Goal: Task Accomplishment & Management: Complete application form

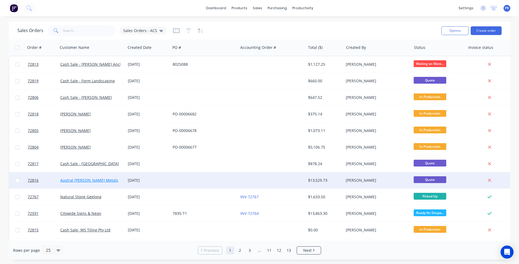
click at [88, 182] on link "Austral [PERSON_NAME] Metals" at bounding box center [89, 179] width 58 height 5
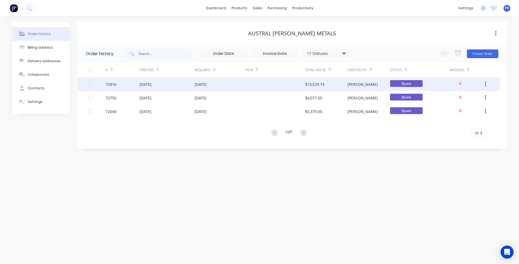
click at [287, 85] on div at bounding box center [274, 84] width 59 height 14
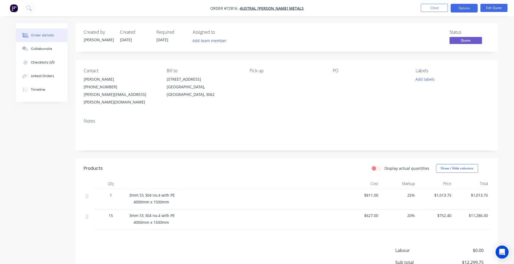
scroll to position [54, 0]
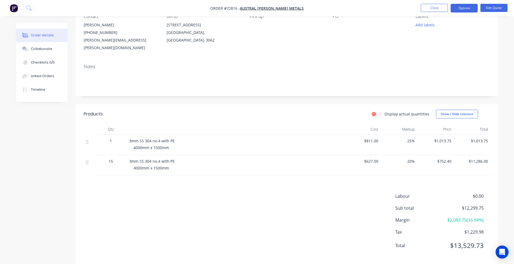
click at [439, 158] on span "$752.40" at bounding box center [436, 161] width 32 height 6
click at [356, 180] on div "Products Display actual quantities Show / Hide columns Qty Cost Markup Price To…" at bounding box center [287, 183] width 423 height 159
click at [442, 158] on span "$752.40" at bounding box center [436, 161] width 32 height 6
click at [491, 9] on button "Edit Quote" at bounding box center [494, 8] width 27 height 8
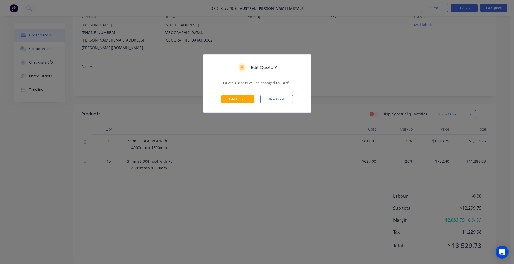
click at [238, 94] on div "Edit Quote Don't edit" at bounding box center [257, 99] width 108 height 27
click at [238, 100] on button "Edit Quote" at bounding box center [238, 99] width 33 height 8
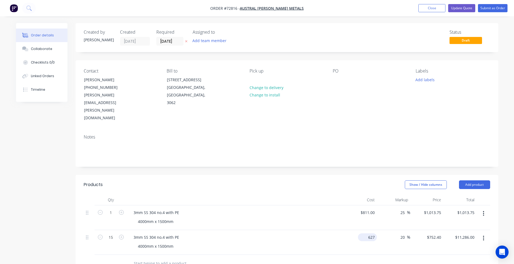
click at [370, 233] on input "627" at bounding box center [368, 237] width 17 height 8
click at [370, 233] on input "627" at bounding box center [372, 237] width 9 height 8
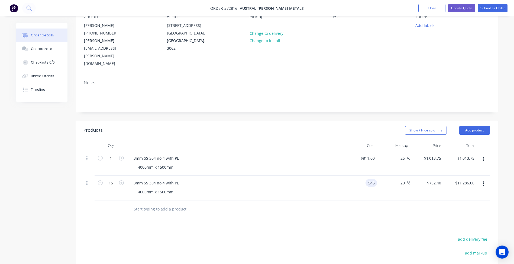
type input "$545.00"
type input "$654.00"
type input "$9,810.00"
click at [272, 209] on div "Products Show / Hide columns Add product Qty Cost Markup Price Total 1 3mm SS 3…" at bounding box center [287, 234] width 423 height 228
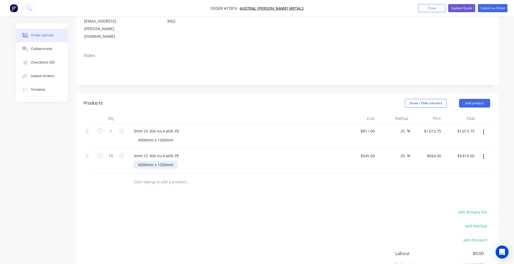
click at [174, 161] on div "4000mm x 1500mm" at bounding box center [156, 165] width 44 height 8
drag, startPoint x: 171, startPoint y: 150, endPoint x: 168, endPoint y: 150, distance: 3.3
click at [171, 161] on div "4000mm x 1500mm Cut from coil" at bounding box center [156, 168] width 44 height 14
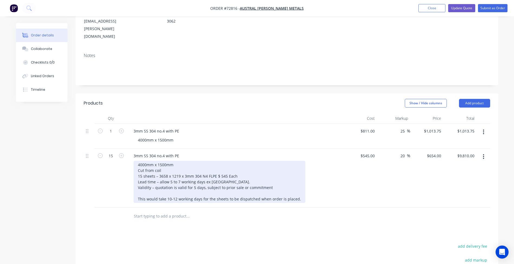
click at [167, 161] on div "4000mm x 1500mm Cut from coil 15 sheets – 3658 x 1219 x 3mm 304 N4 FLPE $ 545 E…" at bounding box center [220, 182] width 172 height 42
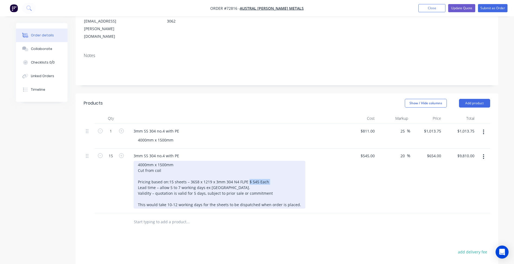
drag, startPoint x: 217, startPoint y: 164, endPoint x: 241, endPoint y: 166, distance: 23.9
click at [241, 166] on div "4000mm x 1500mm Cut from coil Pricing based on: 15 sheets – 3658 x 1219 x 3mm 3…" at bounding box center [220, 185] width 172 height 48
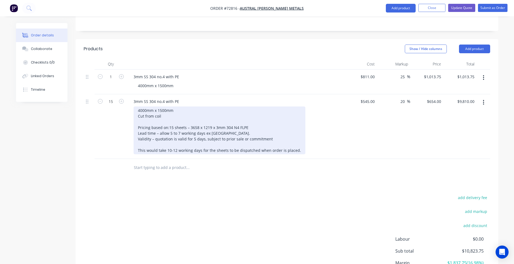
scroll to position [163, 0]
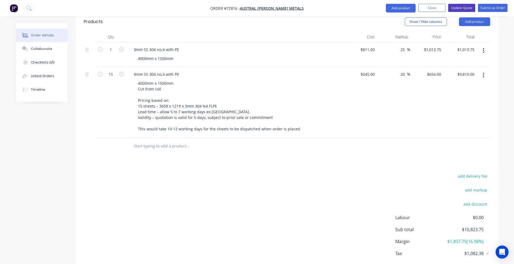
click at [464, 8] on button "Update Quote" at bounding box center [462, 8] width 27 height 8
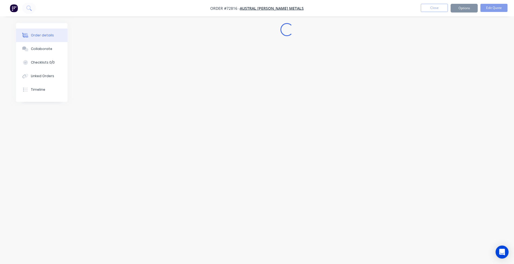
scroll to position [0, 0]
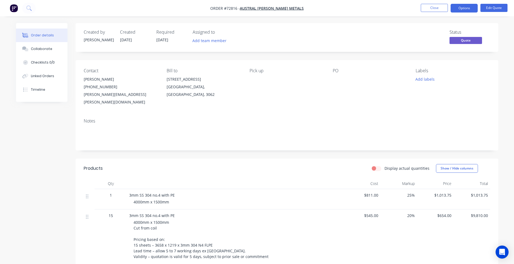
click at [162, 39] on span "05/09/25" at bounding box center [162, 39] width 12 height 5
click at [456, 4] on button "Options" at bounding box center [464, 8] width 27 height 9
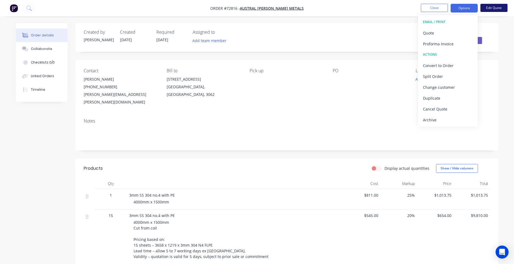
click at [492, 9] on button "Edit Quote" at bounding box center [494, 8] width 27 height 8
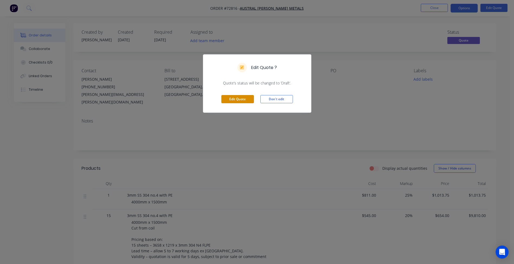
click at [246, 96] on button "Edit Quote" at bounding box center [238, 99] width 33 height 8
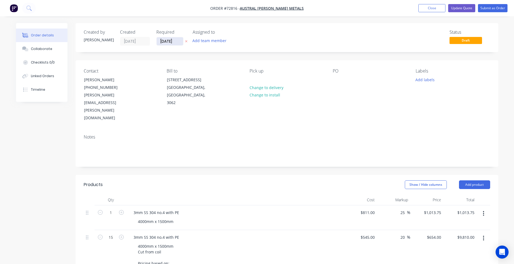
click at [172, 38] on input "05/09/25" at bounding box center [170, 41] width 27 height 8
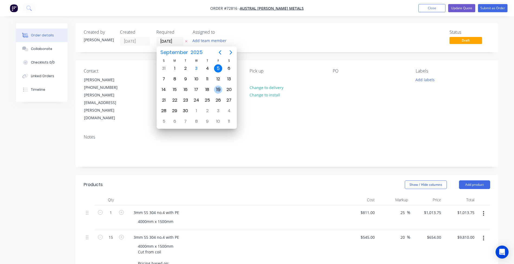
click at [217, 88] on div "19" at bounding box center [218, 89] width 8 height 8
type input "19/09/25"
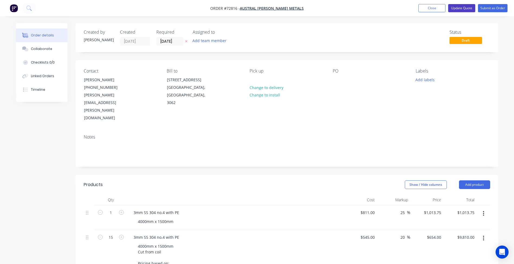
click at [462, 7] on button "Update Quote" at bounding box center [462, 8] width 27 height 8
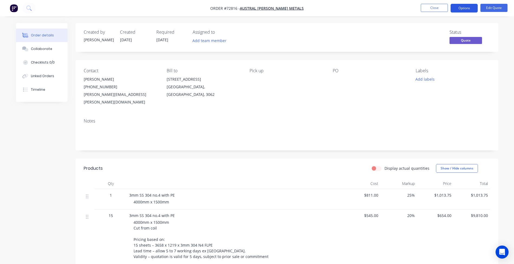
click at [469, 8] on button "Options" at bounding box center [464, 8] width 27 height 9
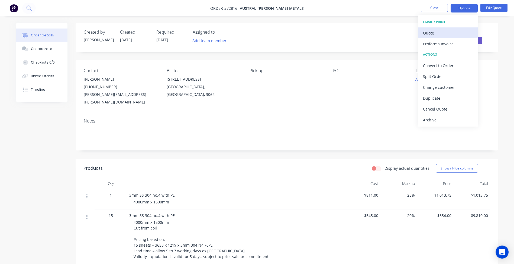
click at [446, 36] on div "Quote" at bounding box center [448, 33] width 50 height 8
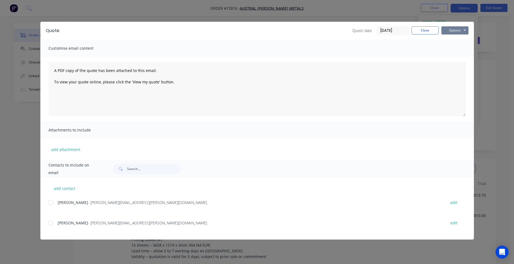
click at [463, 30] on button "Options" at bounding box center [455, 30] width 27 height 8
click at [459, 38] on button "Preview" at bounding box center [459, 40] width 35 height 9
click at [423, 29] on button "Close" at bounding box center [425, 30] width 27 height 8
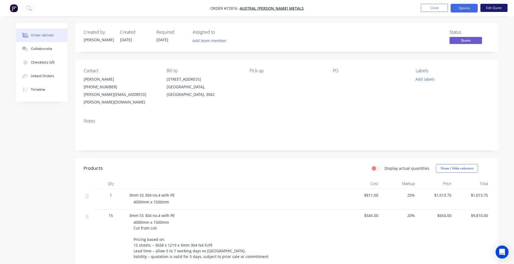
click at [491, 8] on button "Edit Quote" at bounding box center [494, 8] width 27 height 8
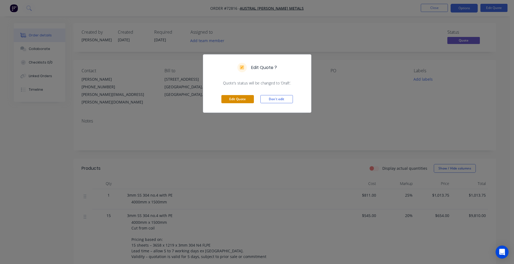
click at [241, 97] on button "Edit Quote" at bounding box center [238, 99] width 33 height 8
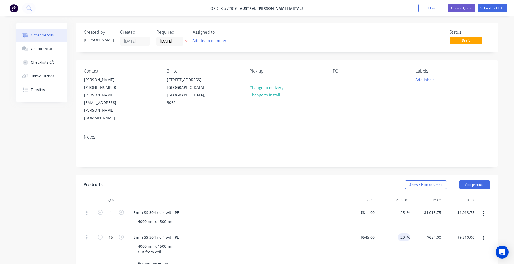
click at [401, 233] on input "20" at bounding box center [403, 237] width 7 height 8
drag, startPoint x: 404, startPoint y: 214, endPoint x: 372, endPoint y: 214, distance: 32.5
click at [372, 230] on div "15 3mm SS 304 no.4 with PE 4000mm x 1500mm Cut from coil Pricing based on: 15 s…" at bounding box center [287, 265] width 407 height 70
type input "25"
type input "$681.25"
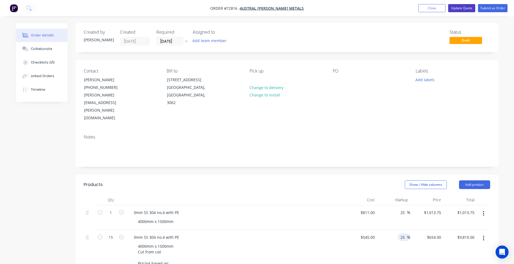
type input "$10,218.75"
click at [463, 7] on button "Update Quote" at bounding box center [462, 8] width 27 height 8
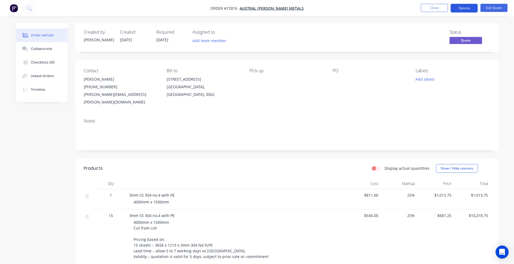
click at [466, 6] on button "Options" at bounding box center [464, 8] width 27 height 9
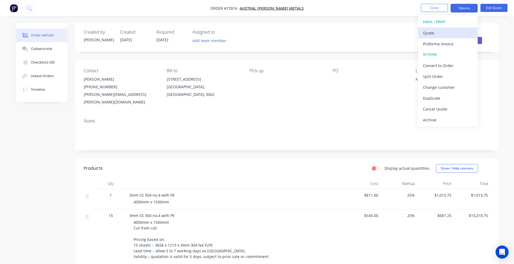
click at [429, 31] on div "Quote" at bounding box center [448, 33] width 50 height 8
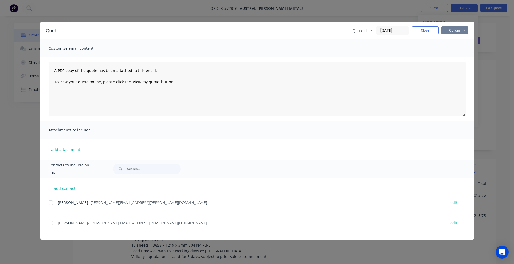
click at [461, 33] on button "Options" at bounding box center [455, 30] width 27 height 8
click at [453, 40] on button "Preview" at bounding box center [459, 40] width 35 height 9
click at [426, 30] on button "Close" at bounding box center [425, 30] width 27 height 8
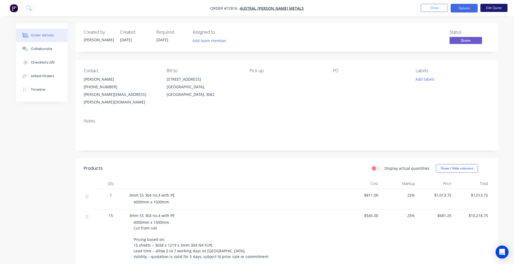
click at [498, 8] on button "Edit Quote" at bounding box center [494, 8] width 27 height 8
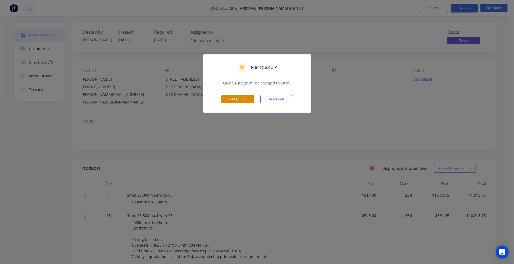
click at [236, 99] on button "Edit Quote" at bounding box center [238, 99] width 33 height 8
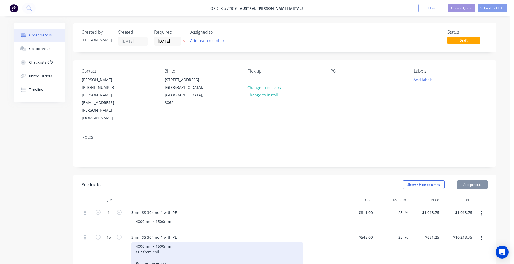
scroll to position [54, 0]
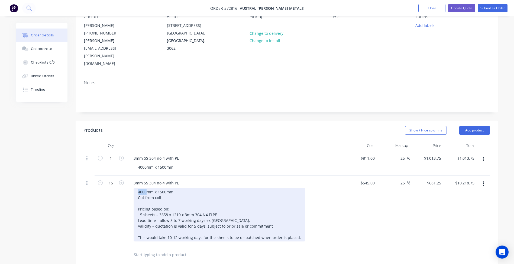
drag, startPoint x: 146, startPoint y: 170, endPoint x: 135, endPoint y: 170, distance: 11.1
click at [135, 188] on div "4000mm x 1500mm Cut from coil Pricing based on: 15 sheets – 3658 x 1219 x 3mm 3…" at bounding box center [220, 214] width 172 height 53
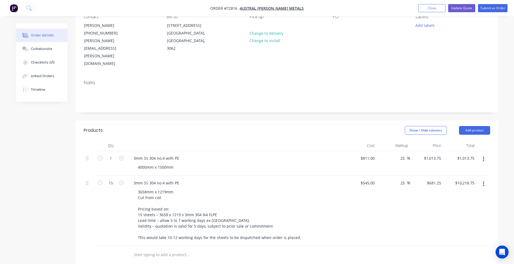
click at [75, 168] on div "Created by Patrick Created 03/09/25 Required 19/09/25 Assigned to Add team memb…" at bounding box center [257, 185] width 483 height 433
click at [461, 7] on button "Update Quote" at bounding box center [462, 8] width 27 height 8
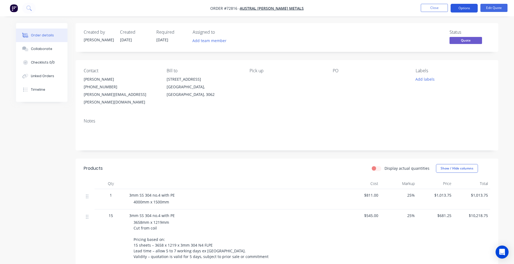
click at [459, 10] on button "Options" at bounding box center [464, 8] width 27 height 9
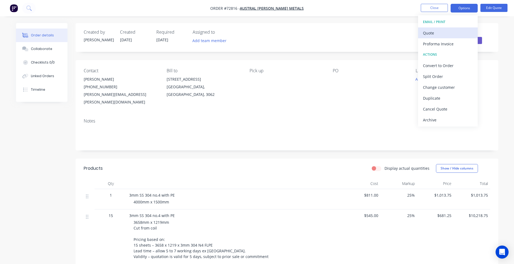
click at [455, 33] on div "Quote" at bounding box center [448, 33] width 50 height 8
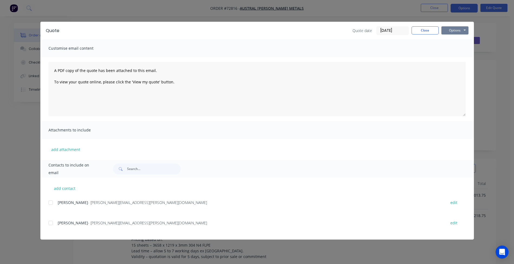
click at [448, 30] on button "Options" at bounding box center [455, 30] width 27 height 8
click at [451, 37] on button "Preview" at bounding box center [459, 40] width 35 height 9
click at [428, 28] on button "Close" at bounding box center [425, 30] width 27 height 8
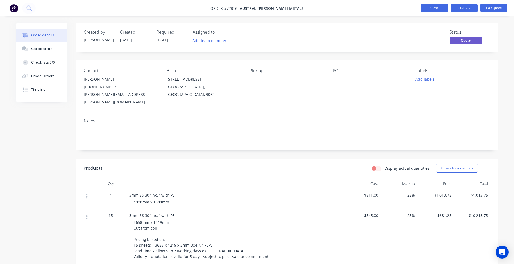
click at [430, 10] on button "Close" at bounding box center [434, 8] width 27 height 8
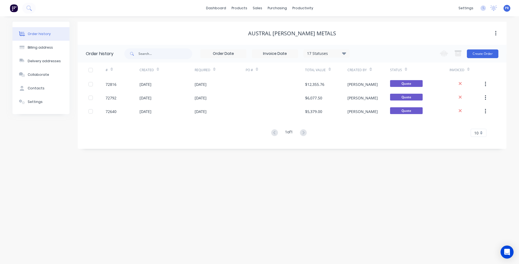
click at [101, 145] on div "Order history 17 Statuses Invoice Status Invoiced Not Invoiced Partial Order St…" at bounding box center [292, 97] width 429 height 104
click at [274, 24] on div "Sales Orders" at bounding box center [277, 26] width 22 height 5
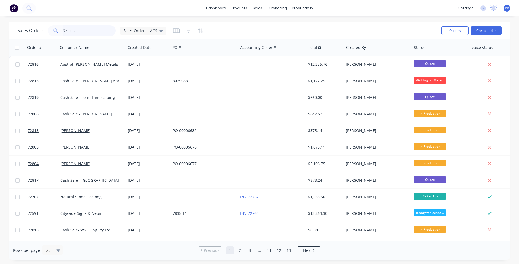
click at [91, 31] on input "text" at bounding box center [89, 30] width 53 height 11
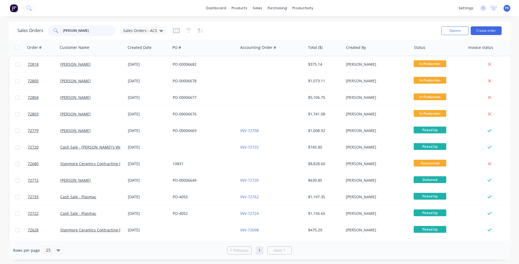
type input "chris"
click at [470, 29] on div "Options Create order" at bounding box center [470, 30] width 62 height 9
click at [485, 30] on button "Create order" at bounding box center [485, 30] width 31 height 9
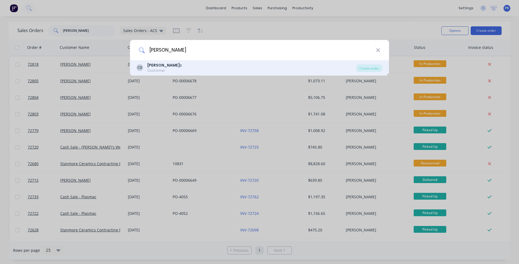
type input "christopher boot"
click at [190, 72] on div "CB Christopher Boot s Customer" at bounding box center [245, 67] width 219 height 11
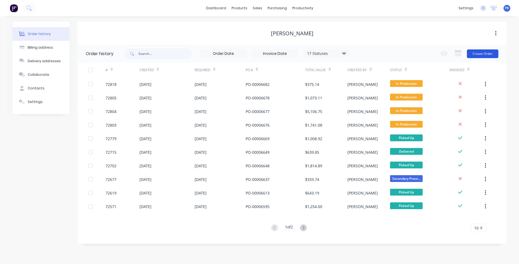
click at [488, 50] on button "Create Order" at bounding box center [481, 53] width 31 height 9
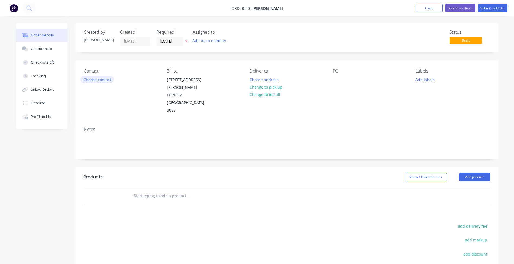
click at [104, 82] on button "Choose contact" at bounding box center [97, 79] width 33 height 7
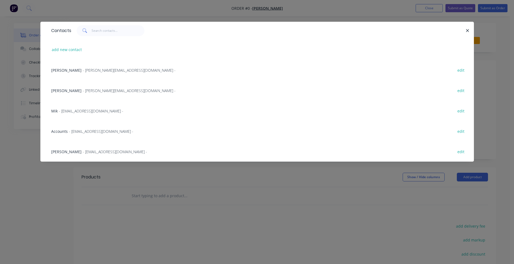
click at [83, 72] on span "- tom@christopherboots.com -" at bounding box center [129, 70] width 93 height 5
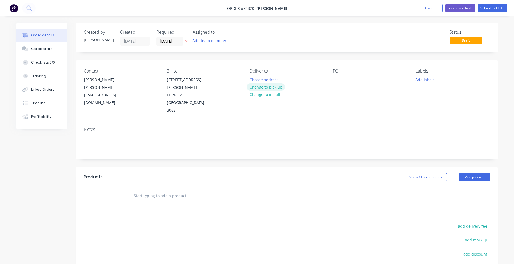
click at [274, 86] on button "Change to pick up" at bounding box center [266, 86] width 39 height 7
click at [172, 43] on input "03/09/25" at bounding box center [170, 41] width 27 height 8
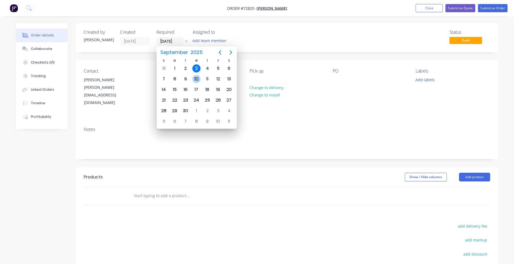
click at [197, 76] on div "10" at bounding box center [197, 79] width 8 height 8
type input "10/09/25"
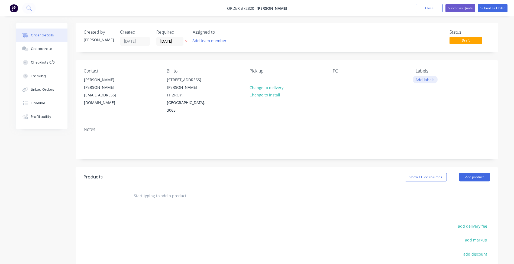
click at [429, 82] on button "Add labels" at bounding box center [425, 79] width 25 height 7
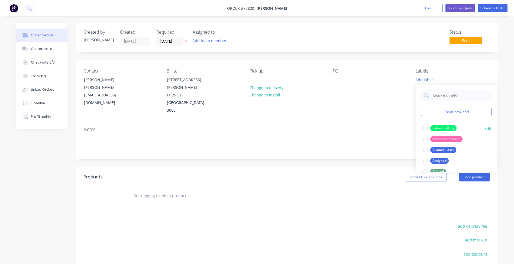
scroll to position [54, 0]
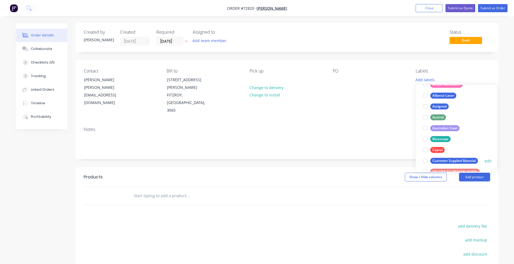
click at [427, 161] on div at bounding box center [425, 160] width 11 height 11
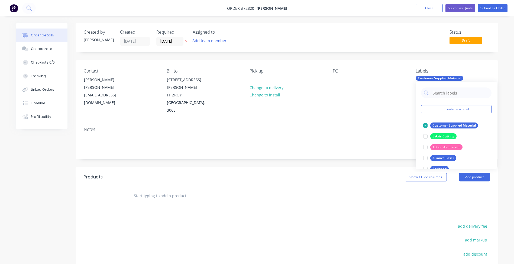
click at [366, 122] on div "Notes" at bounding box center [287, 140] width 423 height 36
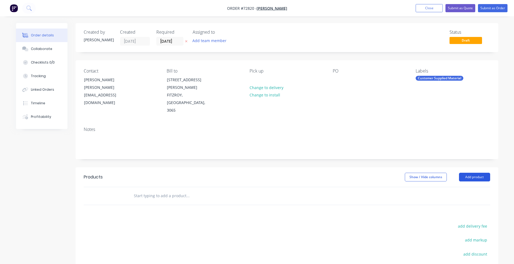
click at [476, 172] on button "Add product" at bounding box center [474, 176] width 31 height 9
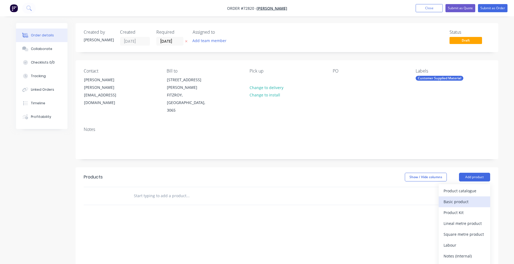
click at [462, 197] on div "Basic product" at bounding box center [465, 201] width 42 height 8
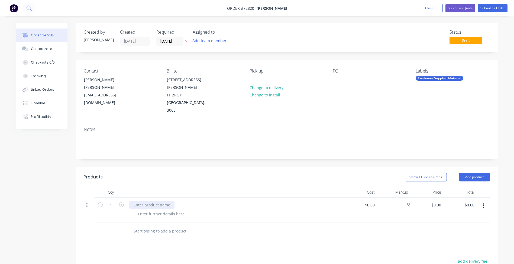
click at [145, 201] on div at bounding box center [151, 205] width 45 height 8
click at [153, 201] on div at bounding box center [151, 205] width 45 height 8
paste div
click at [158, 210] on div at bounding box center [161, 214] width 55 height 8
click at [145, 210] on div at bounding box center [161, 214] width 55 height 8
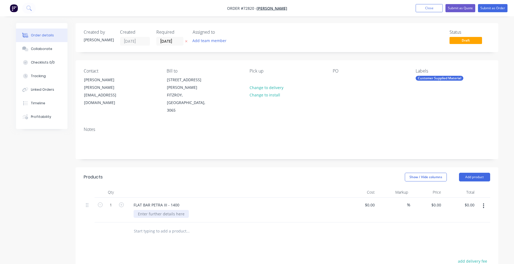
click at [147, 210] on div at bounding box center [161, 214] width 55 height 8
paste div
click at [180, 210] on div "Supply Material and" at bounding box center [238, 214] width 208 height 8
click at [175, 210] on div "Supply Material and" at bounding box center [157, 214] width 46 height 8
click at [276, 210] on div "Supply Material and Cut 50.8 x 3.12 x 3.6m Brass Flat Bar 11mm Holes As Per" at bounding box center [208, 214] width 148 height 8
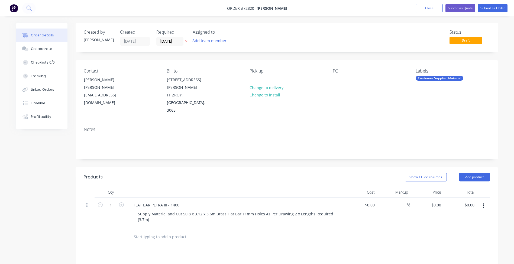
click at [484, 203] on icon "button" at bounding box center [484, 205] width 1 height 5
click at [460, 227] on div "Duplicate" at bounding box center [465, 231] width 42 height 8
click at [162, 231] on div "FLAT BAR PETRA III - 1400" at bounding box center [156, 235] width 55 height 8
click at [161, 231] on div "FLAT BAR PETRA III - 1400" at bounding box center [156, 235] width 55 height 8
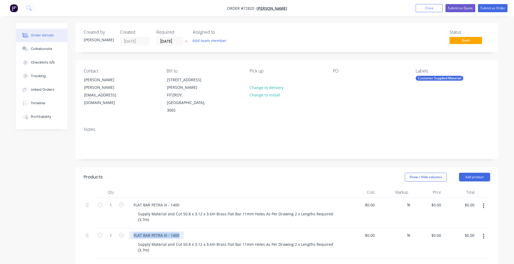
paste div
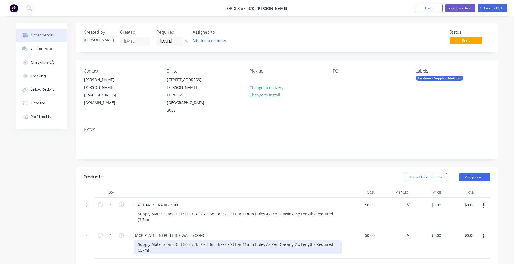
click at [155, 240] on div "Supply Material and Cut 50.8 x 3.12 x 3.6m Brass Flat Bar 11mm Holes As Per Dra…" at bounding box center [238, 247] width 208 height 14
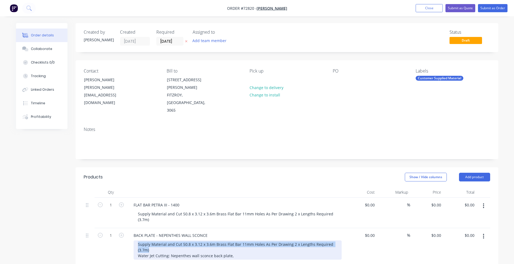
drag, startPoint x: 137, startPoint y: 226, endPoint x: 117, endPoint y: 225, distance: 19.8
click at [120, 228] on div "1 BACK PLATE - NEPENTHES WALL SCONCE Supply Material and Cut 50.8 x 3.12 x 3.6m…" at bounding box center [287, 246] width 407 height 36
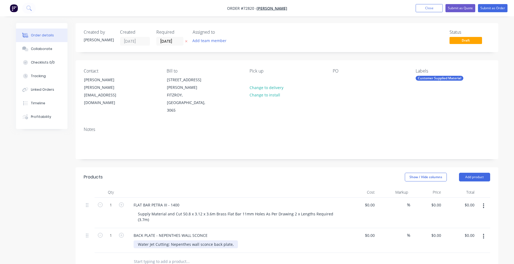
click at [170, 240] on div "Water Jet Cutting: Nepenthes wall sconce back plate," at bounding box center [186, 244] width 104 height 8
click at [237, 240] on div "Water Jet Cutting: Nepenthes wall sconce back plate," at bounding box center [238, 244] width 208 height 8
click at [235, 240] on div "Water Jet Cutting: Nepenthes wall sconce back plate," at bounding box center [238, 244] width 208 height 8
click at [228, 240] on div "Water Jet Cutting: Nepenthes wall sconce back plate," at bounding box center [186, 244] width 104 height 8
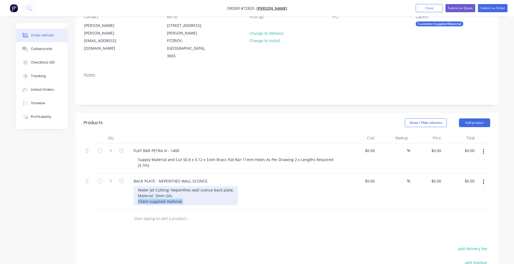
copy div "Client supplied material."
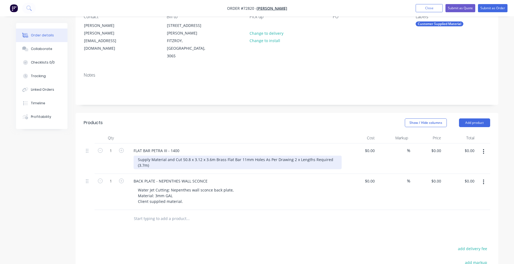
click at [154, 155] on div "Supply Material and Cut 50.8 x 3.12 x 3.6m Brass Flat Bar 11mm Holes As Per Dra…" at bounding box center [238, 162] width 208 height 14
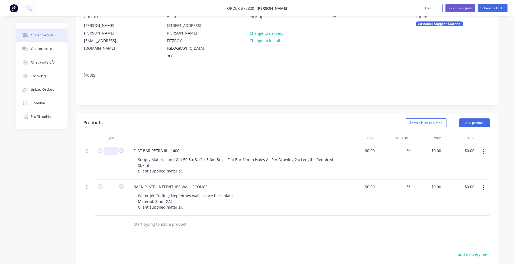
click at [109, 146] on input "1" at bounding box center [111, 150] width 14 height 8
type input "3"
click at [112, 155] on input "1" at bounding box center [111, 150] width 14 height 8
type input "2"
click at [115, 146] on input "3" at bounding box center [111, 150] width 14 height 8
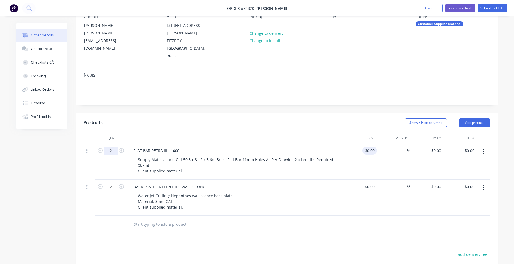
type input "2"
click at [370, 146] on div "$0.00" at bounding box center [370, 150] width 15 height 8
type input "$0.00"
click at [431, 143] on div "0 0" at bounding box center [427, 161] width 33 height 36
type input "$75.00"
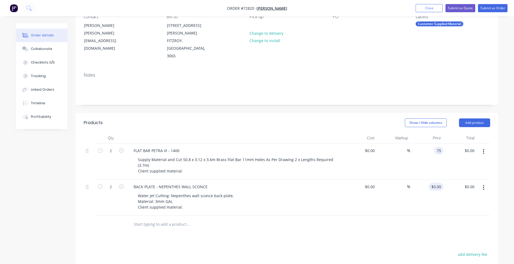
type input "$150.00"
click at [438, 183] on input "0" at bounding box center [440, 187] width 6 height 8
type input "$47.50"
type input "$95.00"
click at [487, 183] on button "button" at bounding box center [484, 188] width 13 height 10
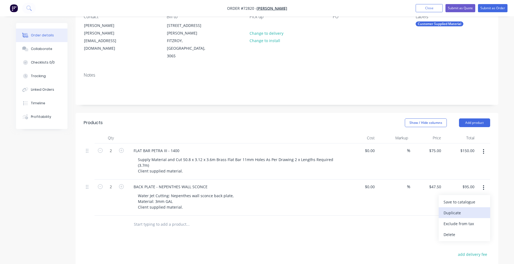
click at [464, 209] on div "Duplicate" at bounding box center [465, 213] width 42 height 8
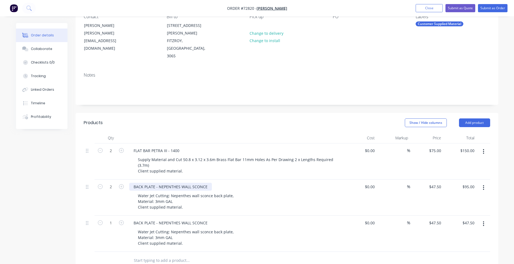
click at [147, 183] on div "BACK PLATE - NEPENTHES WALL SCONCE" at bounding box center [170, 187] width 83 height 8
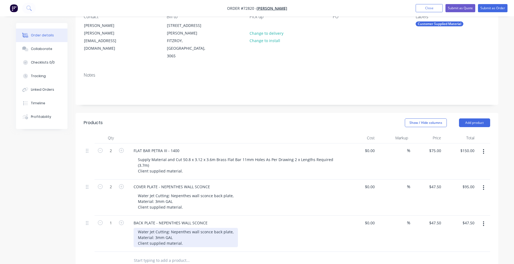
click at [155, 228] on div "Water Jet Cutting: Nepenthes wall sconce back plate, Material: 3mm GAL Client s…" at bounding box center [186, 237] width 104 height 19
click at [157, 228] on div "Water Jet Cutting: Nepenthes wall sconce back plate, Material: 3mm GAL Client s…" at bounding box center [186, 237] width 104 height 19
paste div
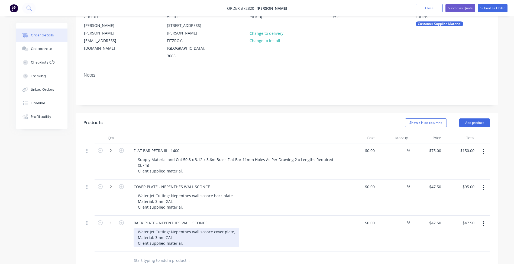
click at [156, 228] on div "Water Jet Cutting: Nepenthes wall sconce cover plate, Material: 3mm GAL Client …" at bounding box center [187, 237] width 106 height 19
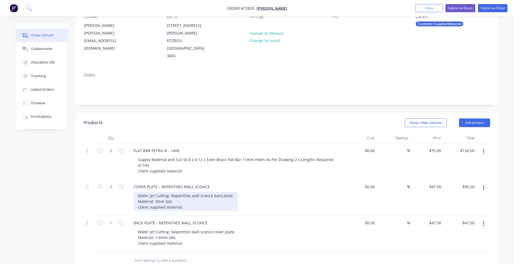
click at [160, 191] on div "Water Jet Cutting: Nepenthes wall sconce back plate, Material: 3mm GAL Client s…" at bounding box center [186, 200] width 104 height 19
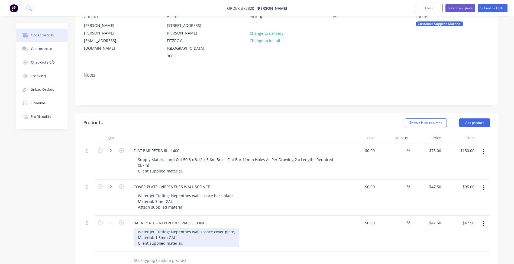
click at [141, 228] on div "Water Jet Cutting: Nepenthes wall sconce cover plate, Material: 1.6mm GAL Clien…" at bounding box center [187, 237] width 106 height 19
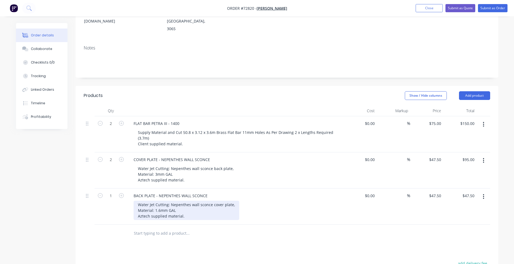
scroll to position [136, 0]
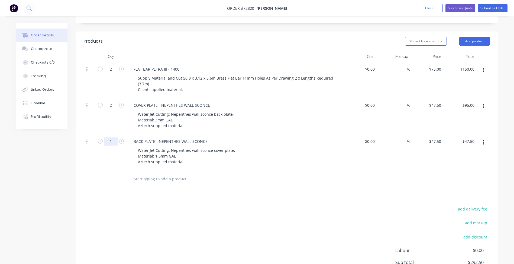
click at [111, 73] on input "1" at bounding box center [111, 69] width 14 height 8
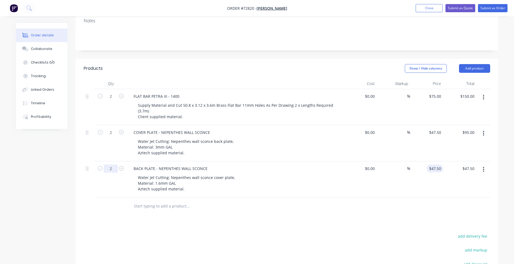
type input "2"
type input "47.5"
type input "$95.00"
click at [443, 164] on div "47.5 $47.50" at bounding box center [436, 168] width 15 height 8
type input "$86.10"
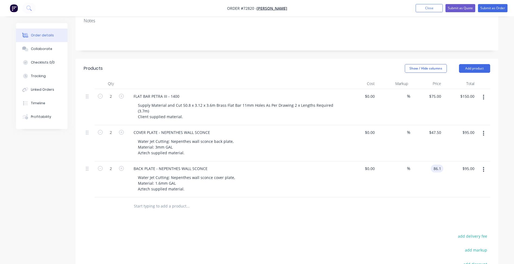
type input "$172.20"
click at [482, 164] on button "button" at bounding box center [484, 169] width 13 height 10
click at [461, 190] on div "Duplicate" at bounding box center [465, 194] width 42 height 8
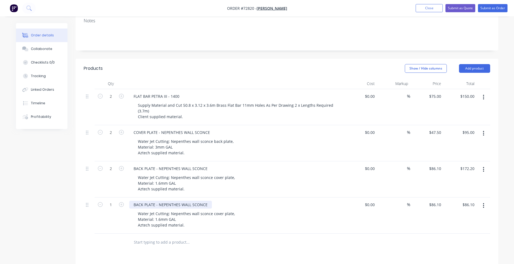
click at [146, 200] on div "BACK PLATE - NEPENTHES WALL SCONCE" at bounding box center [170, 204] width 83 height 8
click at [173, 200] on div "BACK PLATE - NEPENTHES WALL SCONCE" at bounding box center [170, 204] width 83 height 8
paste div
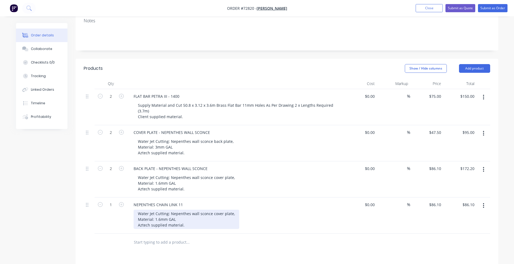
click at [159, 209] on div "Water Jet Cutting: Nepenthes wall sconce cover plate, Material: 1.6mm GAL Aztec…" at bounding box center [187, 218] width 106 height 19
click at [169, 209] on div "Water Jet Cutting: Nepenthes wall sconce cover plate, Material: 1.6mm GAL Aztec…" at bounding box center [187, 218] width 106 height 19
click at [150, 209] on div "Water Jet Cutting: Nepenthes wall sconce cover plate, Material: 1.6mm GAL Aztec…" at bounding box center [187, 218] width 106 height 19
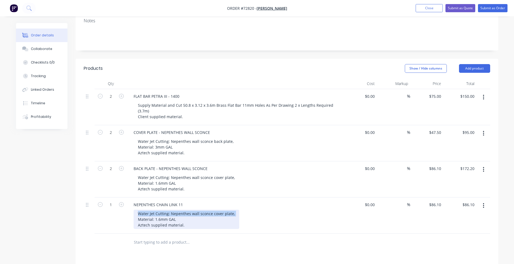
paste div
click at [159, 209] on div "5-Axis Cutting Material: 1.6mm GAL Aztech supplied material." at bounding box center [161, 218] width 55 height 19
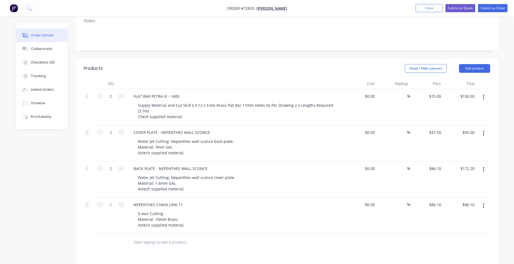
click at [66, 200] on div "Created by Patrick Created 03/09/25 Required 10/09/25 Assigned to Add team memb…" at bounding box center [257, 152] width 483 height 475
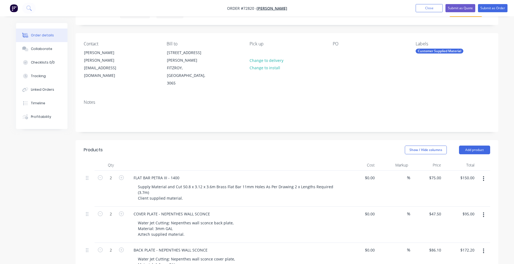
scroll to position [0, 0]
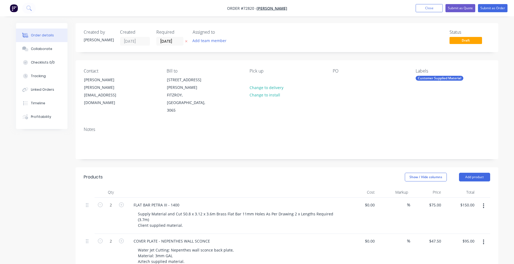
click at [422, 78] on div "Customer Supplied Material" at bounding box center [440, 78] width 48 height 5
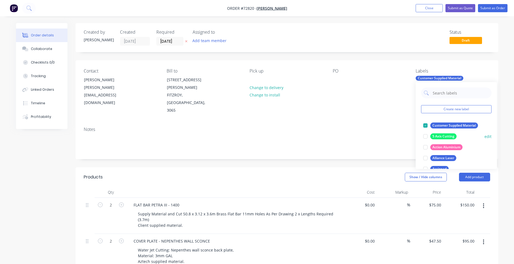
click at [426, 136] on div at bounding box center [425, 136] width 11 height 11
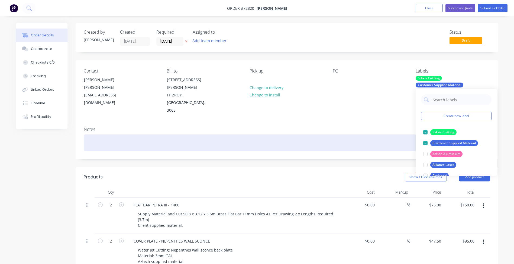
click at [348, 134] on div at bounding box center [287, 142] width 407 height 17
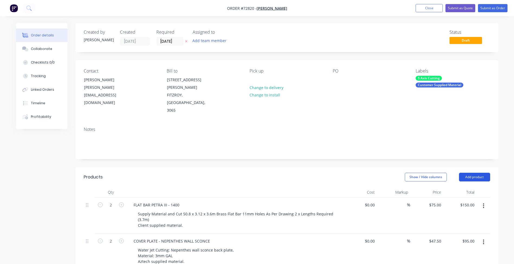
click at [477, 172] on button "Add product" at bounding box center [474, 176] width 31 height 9
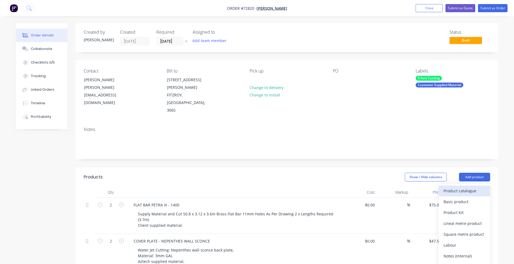
click at [466, 187] on div "Product catalogue" at bounding box center [465, 191] width 42 height 8
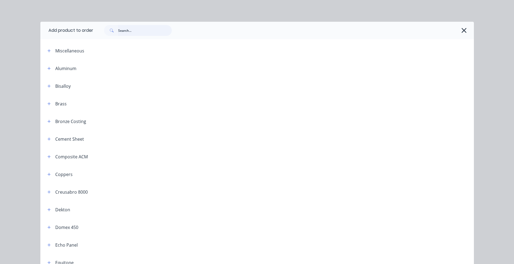
click at [148, 30] on input "text" at bounding box center [145, 30] width 54 height 11
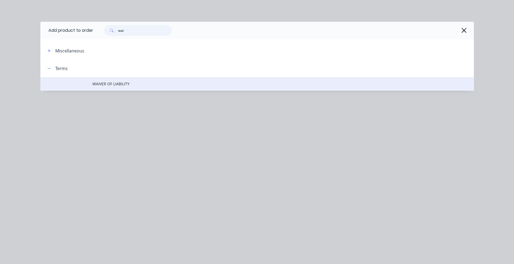
type input "wai"
click at [117, 84] on span "WAIVER OF LIABILITY" at bounding box center [244, 84] width 305 height 6
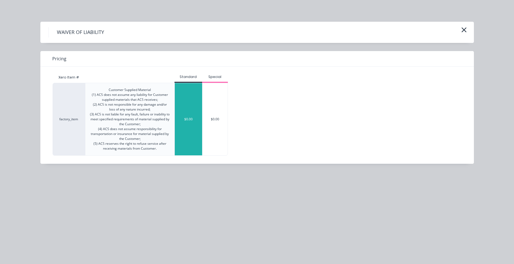
click at [181, 119] on div "$0.00" at bounding box center [188, 119] width 27 height 72
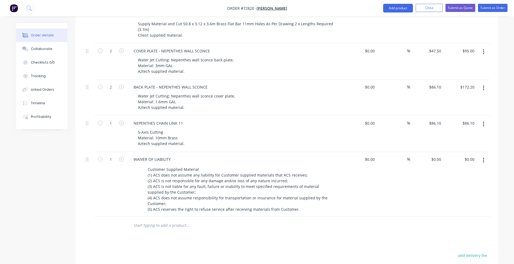
scroll to position [217, 0]
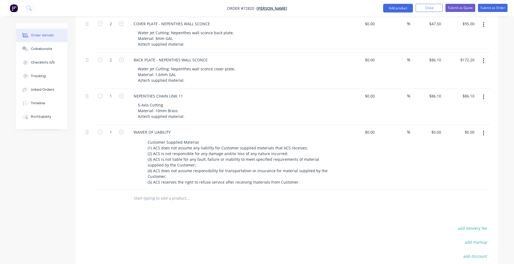
drag, startPoint x: 226, startPoint y: 206, endPoint x: 225, endPoint y: 197, distance: 8.5
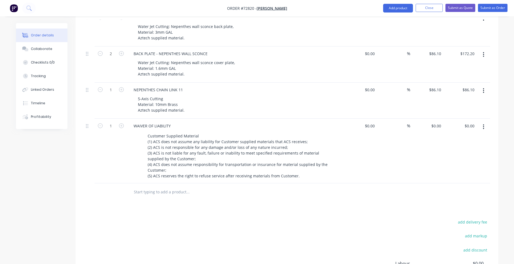
scroll to position [142, 0]
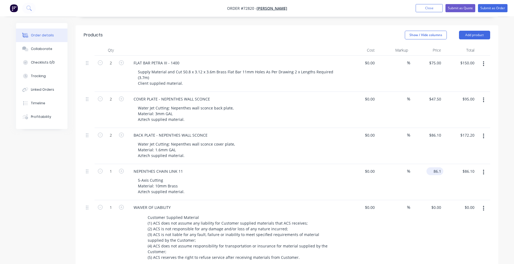
click at [438, 167] on input "86.1" at bounding box center [436, 171] width 15 height 8
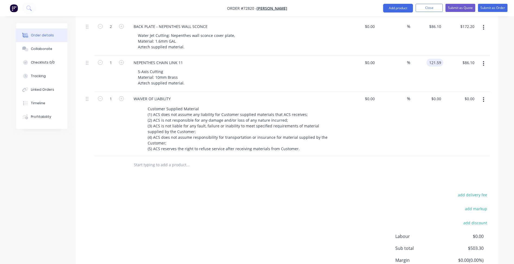
type input "$121.59"
click at [289, 191] on div "add delivery fee add markup add discount Labour $0.00 Sub total $503.30 Margin …" at bounding box center [287, 243] width 407 height 105
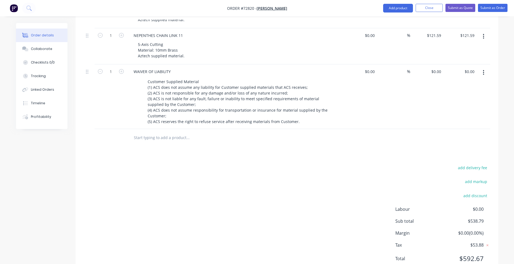
scroll to position [196, 0]
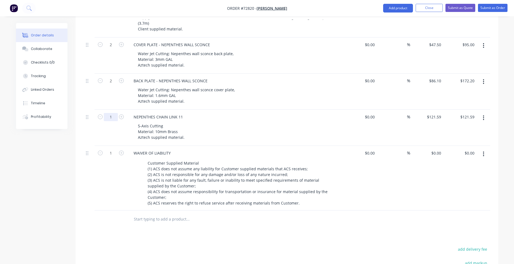
click at [112, 13] on input "1" at bounding box center [111, 9] width 14 height 8
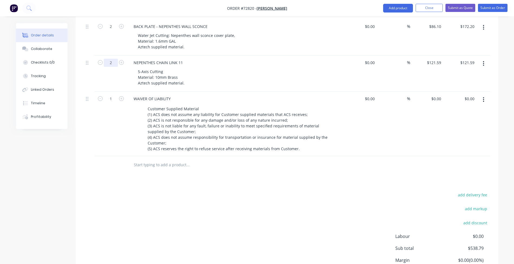
scroll to position [277, 0]
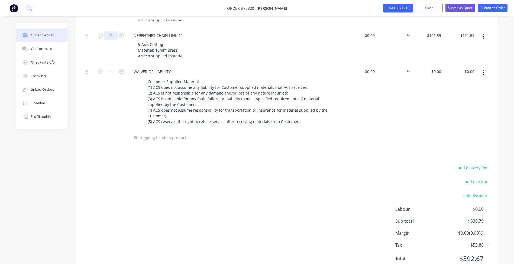
type input "2"
type input "$243.18"
click at [244, 191] on div "add delivery fee add markup add discount Labour $0.00 Sub total $538.79 Margin …" at bounding box center [287, 216] width 407 height 105
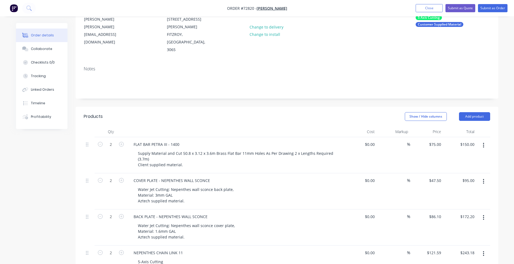
scroll to position [33, 0]
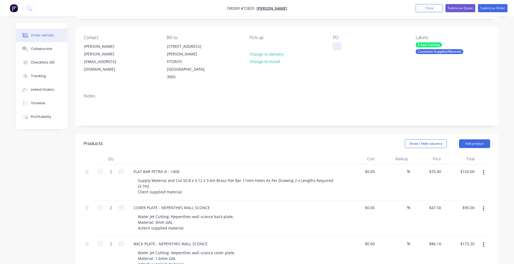
click at [338, 47] on div at bounding box center [337, 46] width 9 height 8
click at [338, 45] on div at bounding box center [337, 46] width 9 height 8
paste div
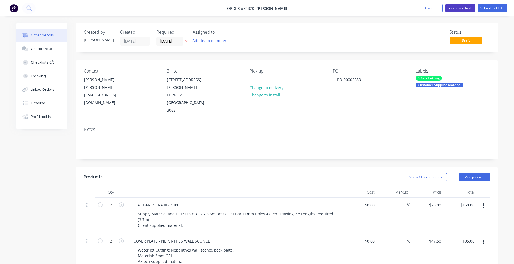
click at [460, 9] on button "Submit as Quote" at bounding box center [461, 8] width 30 height 8
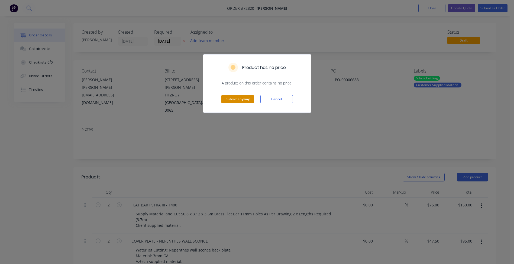
click at [248, 96] on button "Submit anyway" at bounding box center [238, 99] width 33 height 8
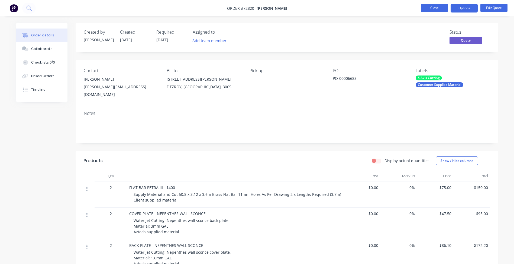
click at [437, 9] on button "Close" at bounding box center [434, 8] width 27 height 8
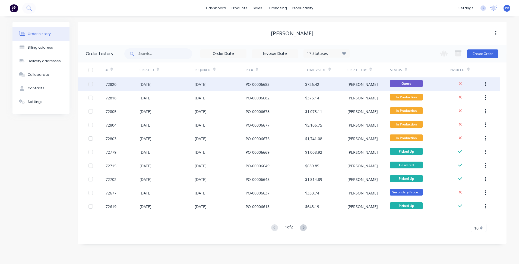
click at [396, 86] on span "Quote" at bounding box center [406, 83] width 33 height 7
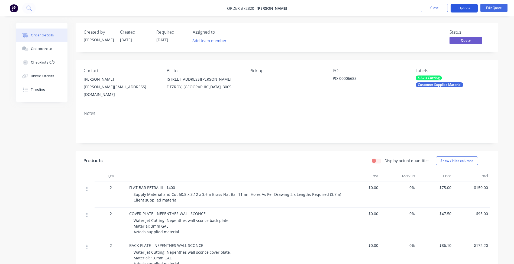
click at [462, 8] on button "Options" at bounding box center [464, 8] width 27 height 9
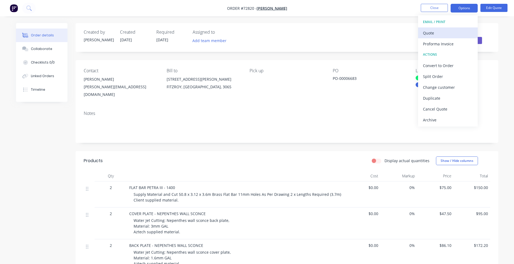
click at [433, 34] on div "Quote" at bounding box center [448, 33] width 50 height 8
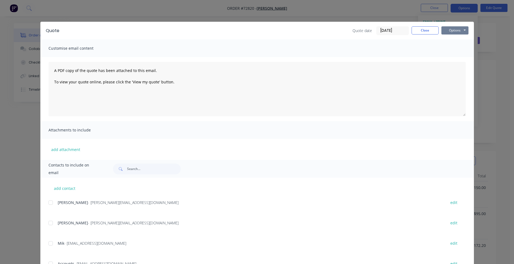
click at [458, 30] on button "Options" at bounding box center [455, 30] width 27 height 8
click at [455, 40] on button "Preview" at bounding box center [459, 40] width 35 height 9
click at [426, 29] on button "Close" at bounding box center [425, 30] width 27 height 8
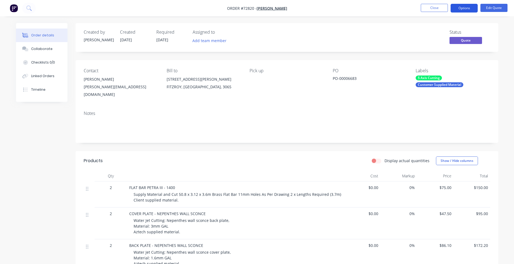
click at [465, 9] on button "Options" at bounding box center [464, 8] width 27 height 9
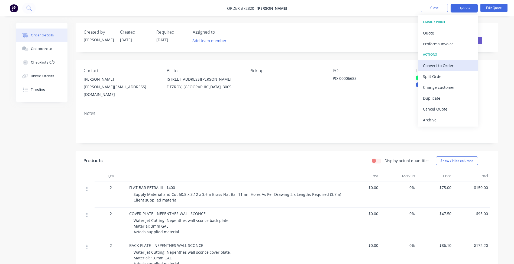
click at [437, 66] on div "Convert to Order" at bounding box center [448, 66] width 50 height 8
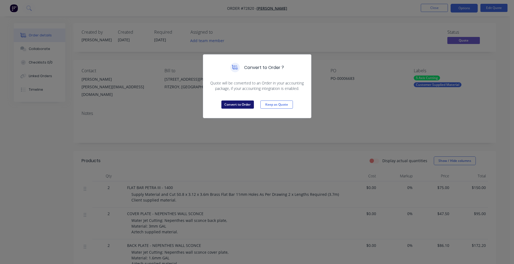
click at [244, 103] on button "Convert to Order" at bounding box center [238, 104] width 33 height 8
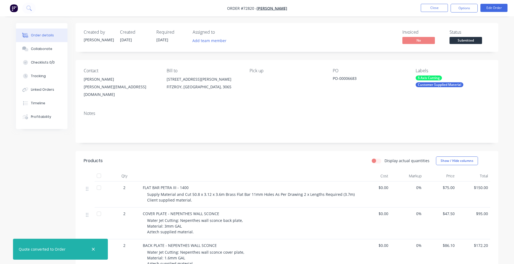
click at [464, 41] on span "Submitted" at bounding box center [466, 40] width 33 height 7
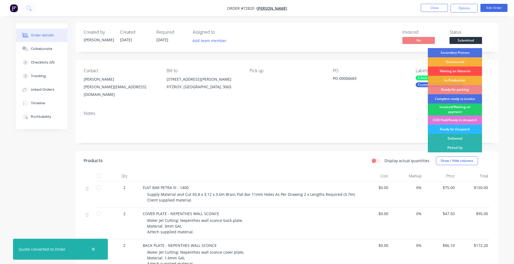
click at [452, 69] on div "Waiting on Material" at bounding box center [455, 70] width 54 height 9
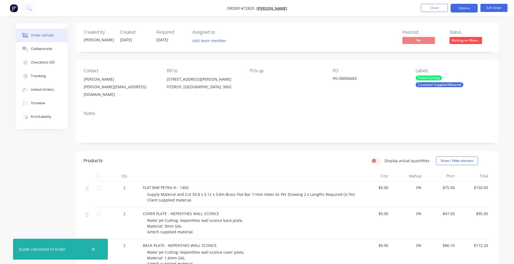
click at [463, 9] on button "Options" at bounding box center [464, 8] width 27 height 9
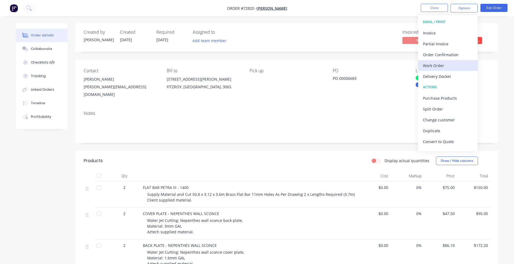
click at [435, 66] on div "Work Order" at bounding box center [448, 66] width 50 height 8
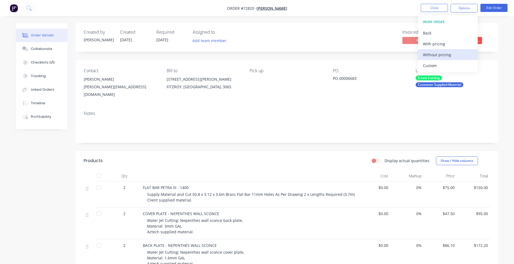
click at [438, 56] on div "Without pricing" at bounding box center [448, 55] width 50 height 8
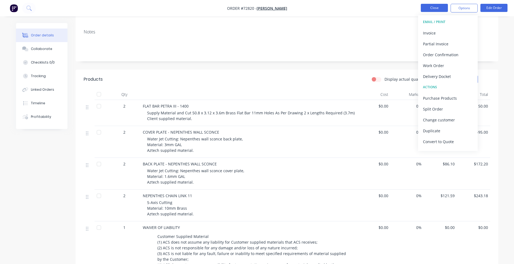
click at [440, 9] on button "Close" at bounding box center [434, 8] width 27 height 8
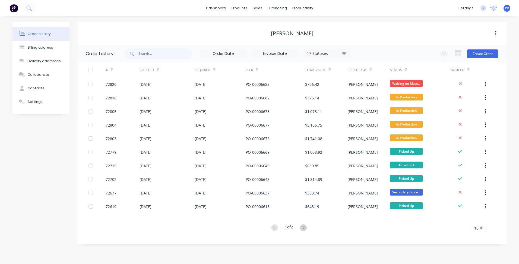
click at [206, 82] on div "10 Sep 2025" at bounding box center [200, 84] width 12 height 6
click button "Edit Order"
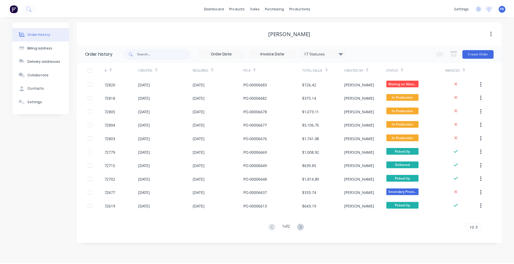
click div "Water Jet Cutting: Nepenthes wall sconce cover plate, Material: 1.6mm GAL Aztec…"
click div "Water Jet Cutting: Nepenthes wall sconce cover plate, Material: 1.6mm B Aztech …"
click button "Update Order"
click button "Submit anyway"
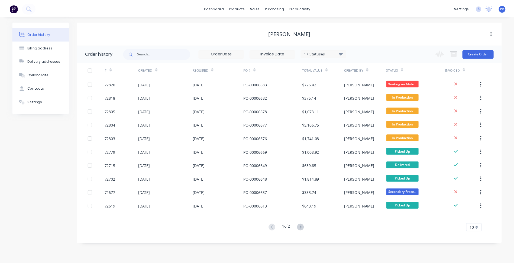
click button "Options"
click div "Convert to Quote"
click button "Convert to Quote"
click button "Options"
click div "Quote"
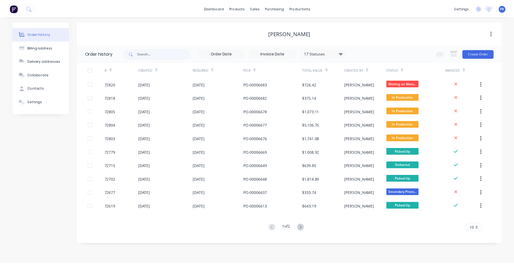
click button "Options"
click button "Preview"
click button "Close"
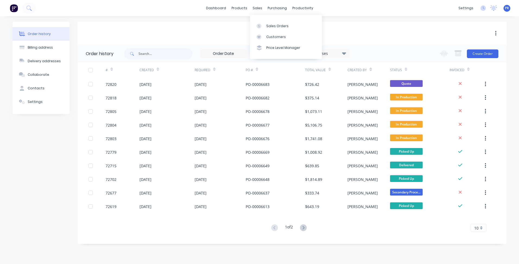
click at [263, 20] on div "Sales Orders Customers Price Level Manager" at bounding box center [286, 37] width 72 height 44
click at [268, 27] on div "Sales Orders" at bounding box center [277, 26] width 22 height 5
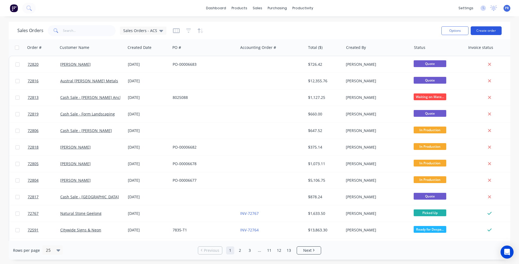
click at [482, 28] on button "Create order" at bounding box center [485, 30] width 31 height 9
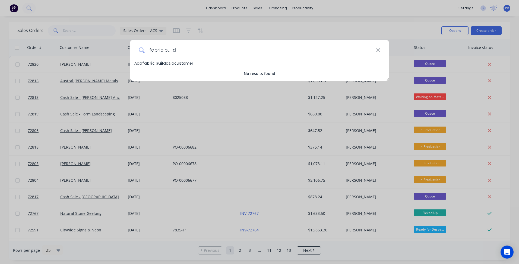
drag, startPoint x: 186, startPoint y: 52, endPoint x: 81, endPoint y: 42, distance: 105.5
click at [81, 42] on div "fabric build Add fabric build as a customer No results found" at bounding box center [259, 132] width 519 height 264
type input "Cash Sale - Fabric Build"
click at [202, 64] on span "Add Cash Sale - Fabric Build as a customer" at bounding box center [175, 62] width 83 height 5
select select "AU"
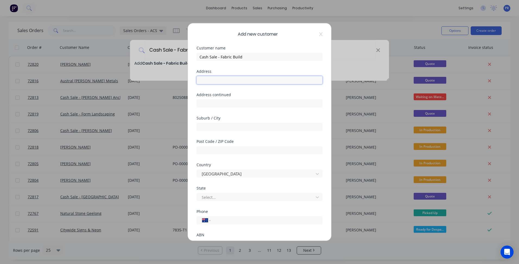
click at [208, 79] on input "text" at bounding box center [259, 80] width 126 height 8
type input "8 Hilton Street"
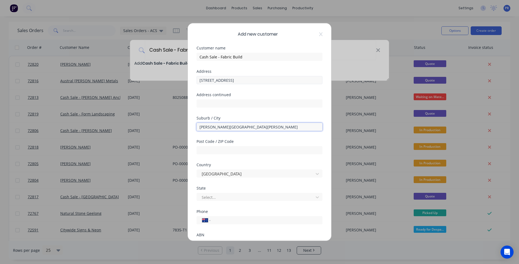
type input "Clifton Hill"
type input "3068"
type input "v"
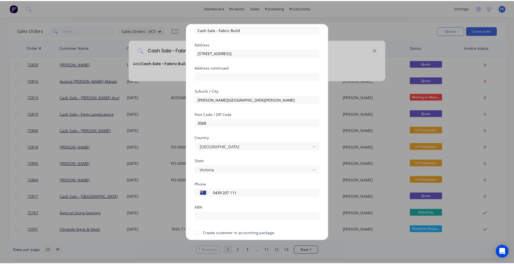
scroll to position [48, 0]
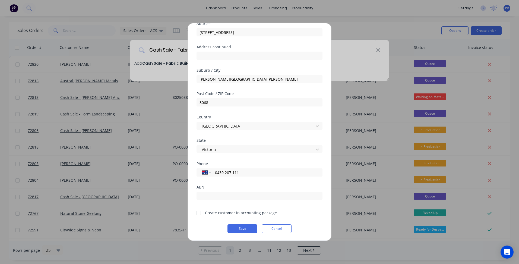
type input "0439 207 111"
click at [199, 212] on div at bounding box center [198, 212] width 11 height 11
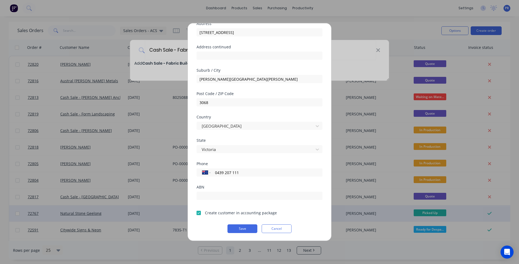
click at [238, 227] on button "Save" at bounding box center [242, 228] width 30 height 9
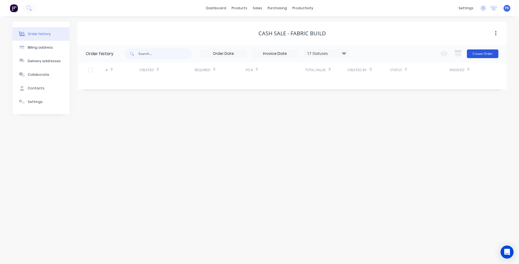
click at [481, 54] on button "Create Order" at bounding box center [481, 53] width 31 height 9
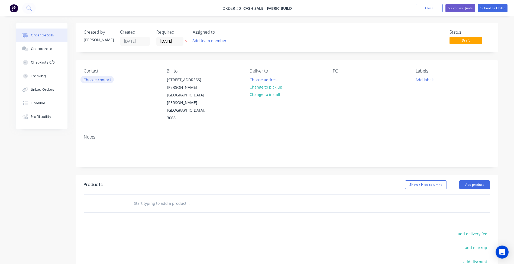
click at [99, 80] on button "Choose contact" at bounding box center [97, 79] width 33 height 7
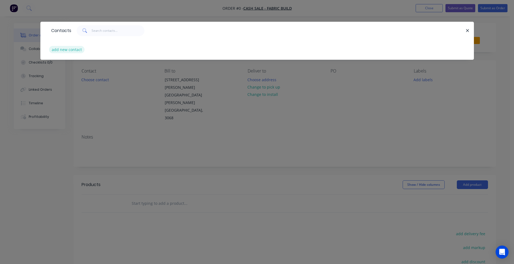
click at [71, 47] on button "add new contact" at bounding box center [67, 49] width 36 height 7
select select "AU"
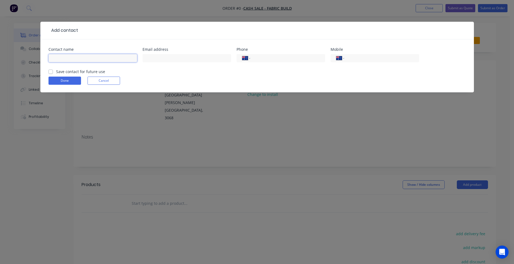
click at [68, 60] on input "text" at bounding box center [93, 58] width 89 height 8
type input "Marc Wakefield"
click at [167, 60] on input "text" at bounding box center [187, 58] width 89 height 8
paste input "mw@fabricbuild.com.au"
type input "mw@fabricbuild.com.au"
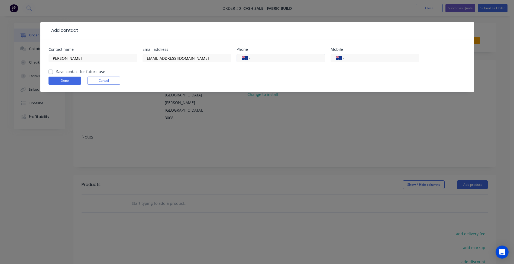
drag, startPoint x: 264, startPoint y: 61, endPoint x: 288, endPoint y: 58, distance: 24.9
click at [264, 61] on input "tel" at bounding box center [286, 58] width 65 height 6
click at [352, 57] on input "tel" at bounding box center [380, 58] width 65 height 6
type input "0439 207 111"
click at [86, 71] on label "Save contact for future use" at bounding box center [80, 72] width 49 height 6
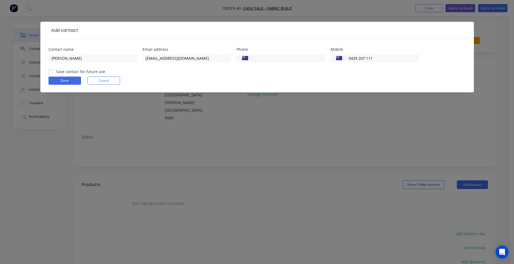
click at [53, 71] on input "Save contact for future use" at bounding box center [51, 71] width 4 height 5
checkbox input "true"
click at [66, 82] on button "Done" at bounding box center [65, 80] width 33 height 8
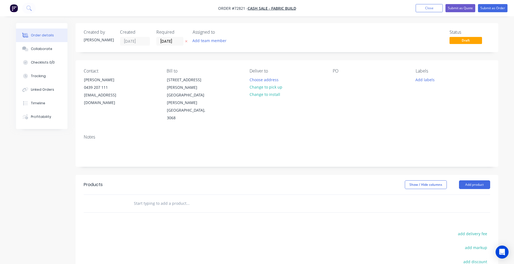
click at [175, 46] on label "03/09/25" at bounding box center [169, 41] width 27 height 9
click at [175, 45] on input "03/09/25" at bounding box center [170, 41] width 27 height 8
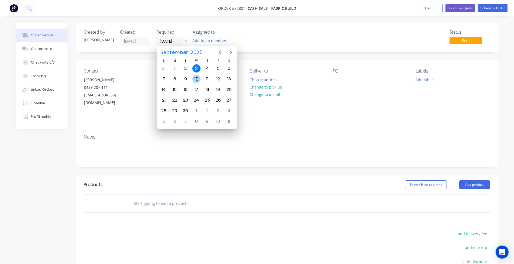
click at [196, 79] on div "10" at bounding box center [197, 79] width 8 height 8
type input "10/09/25"
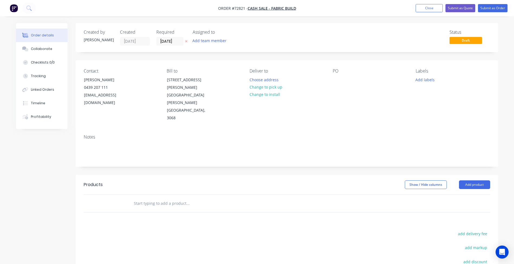
click at [300, 175] on header "Products Show / Hide columns Add product" at bounding box center [287, 185] width 423 height 20
click at [423, 82] on button "Add labels" at bounding box center [425, 79] width 25 height 7
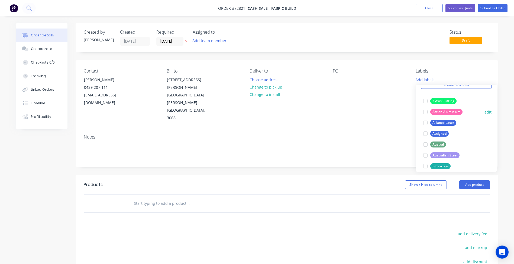
scroll to position [54, 0]
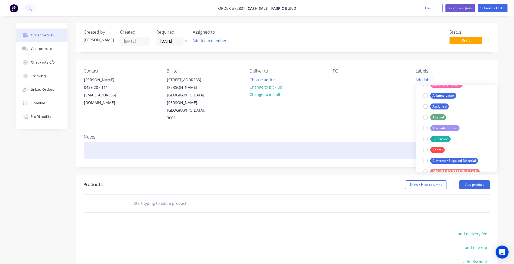
click at [328, 142] on div at bounding box center [287, 150] width 407 height 17
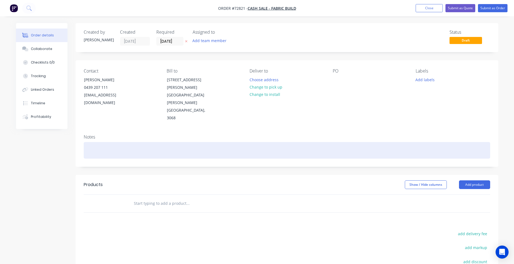
scroll to position [64, 0]
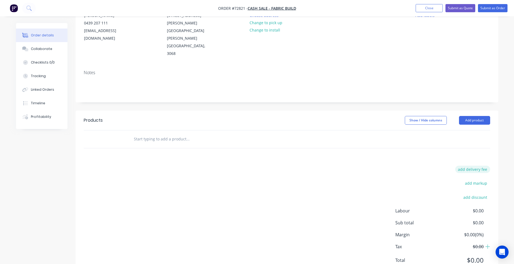
click at [473, 165] on button "add delivery fee" at bounding box center [473, 168] width 35 height 7
type input "150"
click at [334, 199] on div "Delivery fee Delivery fee Delivery fee name (Optional) 150 150 $0 add markup ad…" at bounding box center [287, 218] width 407 height 103
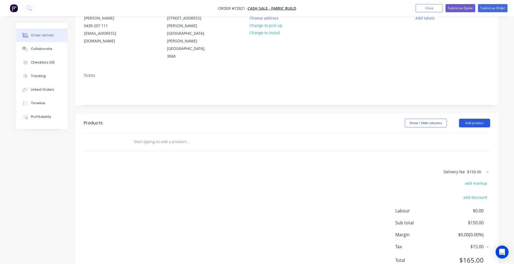
click at [479, 119] on button "Add product" at bounding box center [474, 123] width 31 height 9
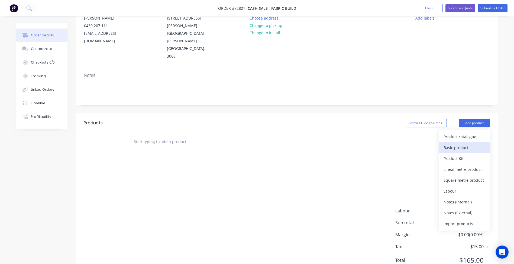
click at [467, 143] on div "Basic product" at bounding box center [465, 147] width 42 height 8
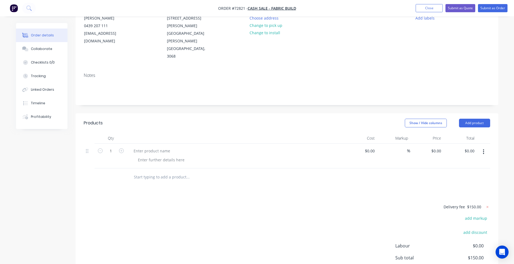
click at [151, 143] on div at bounding box center [235, 155] width 217 height 25
click at [152, 147] on div at bounding box center [151, 151] width 45 height 8
click at [160, 156] on div at bounding box center [161, 160] width 55 height 8
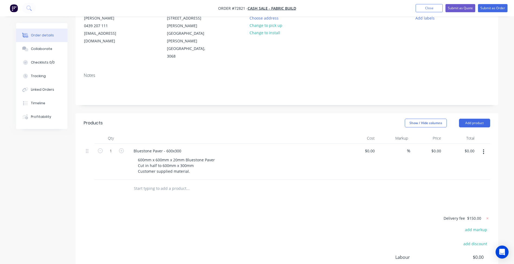
click at [479, 147] on button "button" at bounding box center [484, 152] width 13 height 10
click at [454, 173] on div "Duplicate" at bounding box center [465, 177] width 42 height 8
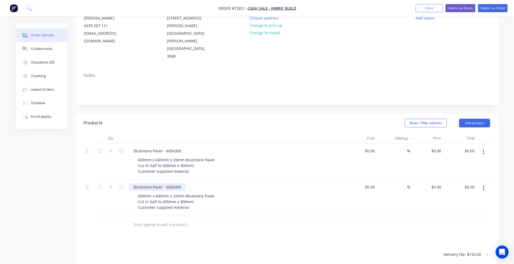
click at [170, 183] on div "Bluestone Paver - 600x300" at bounding box center [157, 187] width 56 height 8
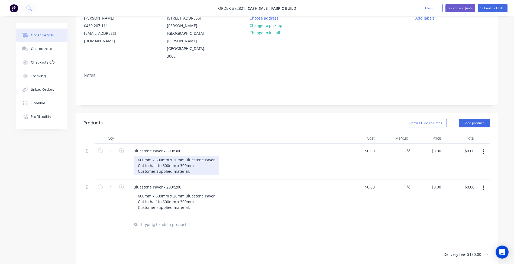
click at [192, 156] on div "600mm x 600mm x 20mm Bluestone Paver Cut in half to 600mm x 300mm Customer supp…" at bounding box center [177, 165] width 86 height 19
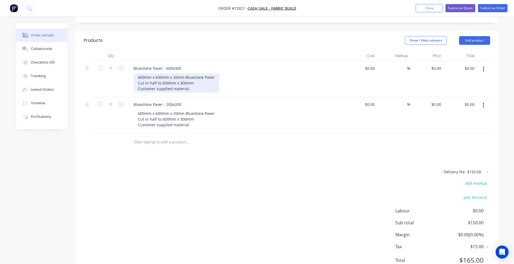
click at [191, 73] on div "600mm x 600mm x 20mm Bluestone Paver Cut in half to 600mm x 300mm Customer supp…" at bounding box center [177, 82] width 86 height 19
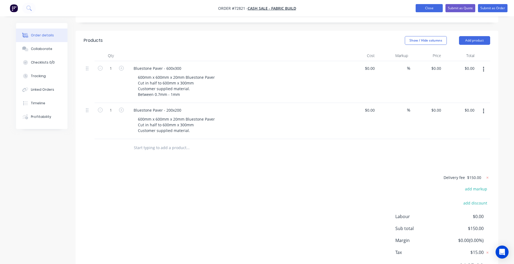
click at [439, 9] on button "Close" at bounding box center [429, 8] width 27 height 8
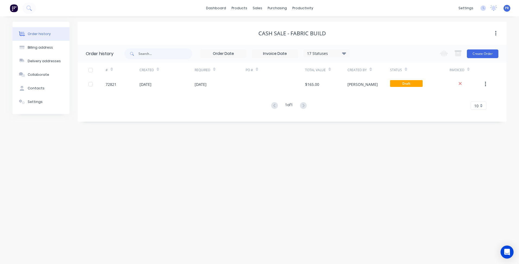
click at [101, 51] on div "Order history" at bounding box center [100, 53] width 28 height 7
click at [148, 54] on input "text" at bounding box center [165, 53] width 54 height 11
click at [269, 26] on div "Sales Orders" at bounding box center [277, 26] width 22 height 5
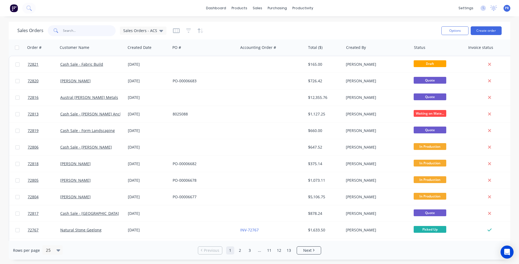
click at [75, 32] on input "text" at bounding box center [89, 30] width 53 height 11
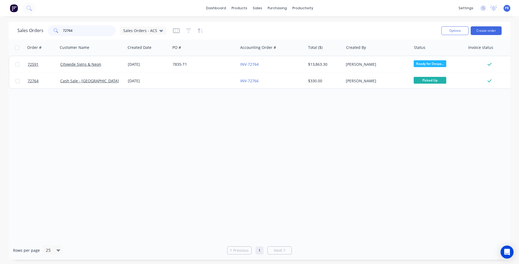
drag, startPoint x: 74, startPoint y: 31, endPoint x: 0, endPoint y: 22, distance: 74.8
click at [2, 22] on div "Sales Orders 72764 Sales Orders - ACS Options Create order Order # Customer Nam…" at bounding box center [259, 141] width 519 height 238
type input "12903"
click at [132, 129] on div "Order # Customer Name Created Date PO # Accounting Order # Total ($) Created By…" at bounding box center [259, 139] width 501 height 201
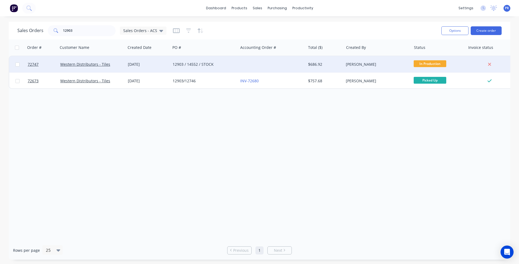
click at [191, 64] on div "12903 / 14552 / STOCK" at bounding box center [202, 64] width 60 height 5
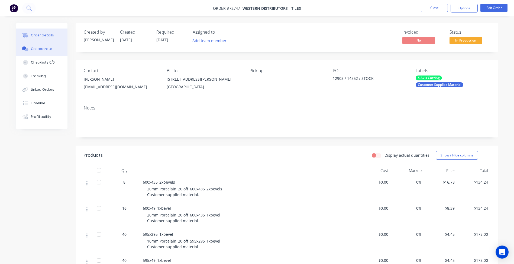
click at [44, 50] on div "Collaborate" at bounding box center [41, 48] width 21 height 5
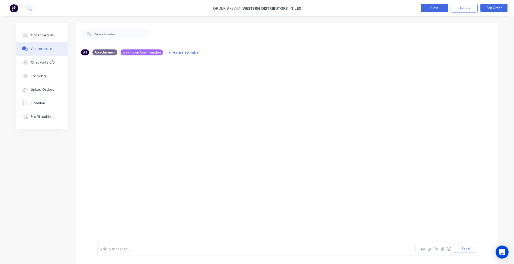
click at [433, 8] on button "Close" at bounding box center [434, 8] width 27 height 8
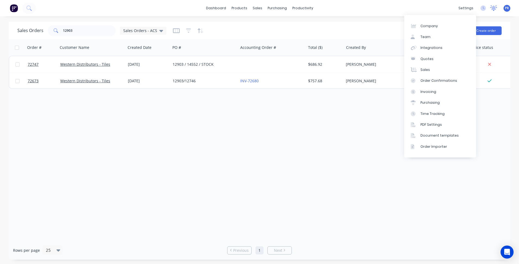
click at [494, 9] on icon at bounding box center [493, 7] width 5 height 4
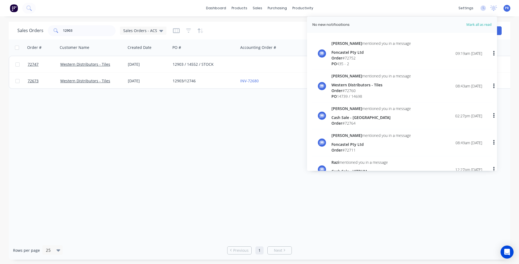
click at [367, 83] on div "Western Distributors - Tiles" at bounding box center [370, 85] width 79 height 6
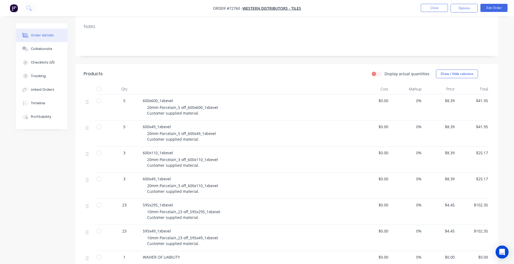
scroll to position [27, 0]
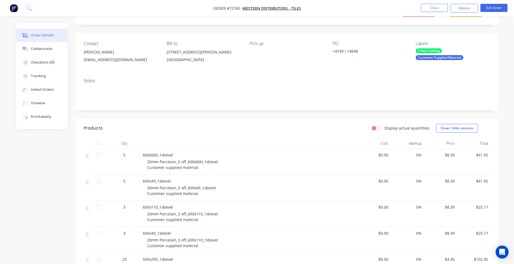
click at [336, 51] on div "14739 / 14698" at bounding box center [367, 52] width 68 height 8
click at [39, 48] on div "Collaborate" at bounding box center [41, 48] width 21 height 5
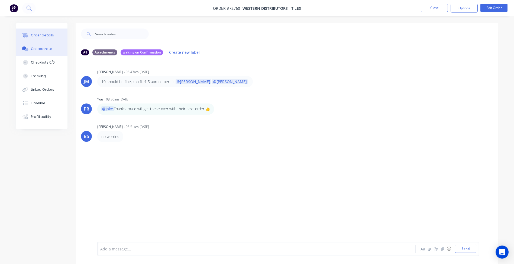
click at [45, 37] on div "Order details" at bounding box center [42, 35] width 23 height 5
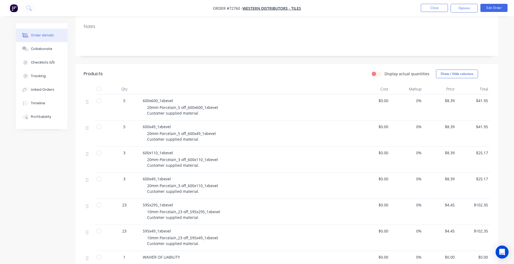
scroll to position [108, 0]
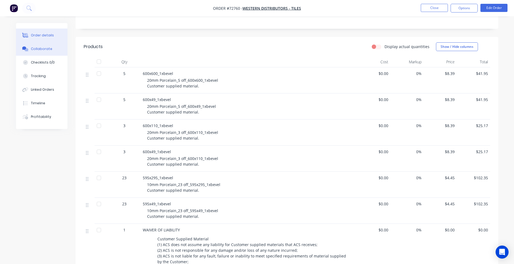
click at [45, 52] on button "Collaborate" at bounding box center [42, 49] width 52 height 14
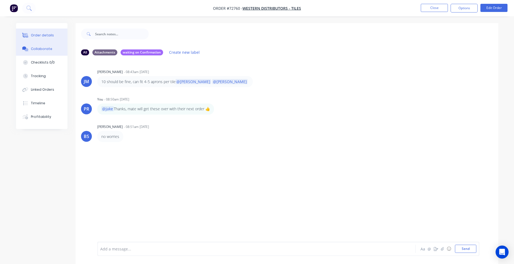
click at [47, 35] on div "Order details" at bounding box center [42, 35] width 23 height 5
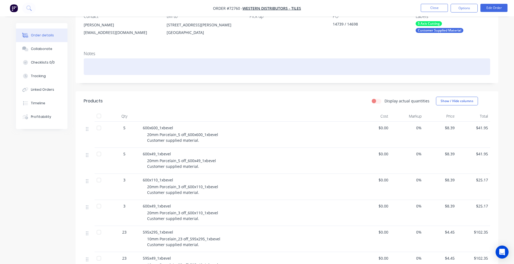
scroll to position [81, 0]
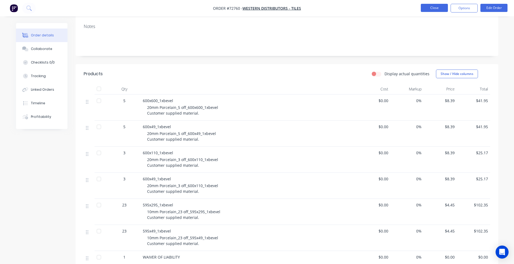
click at [427, 11] on button "Close" at bounding box center [434, 8] width 27 height 8
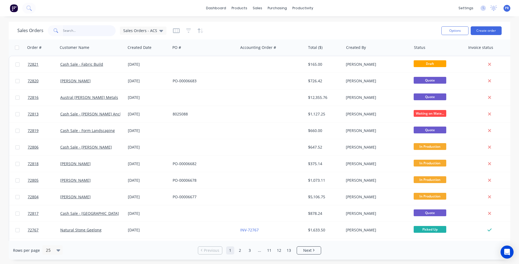
click at [74, 33] on input "text" at bounding box center [89, 30] width 53 height 11
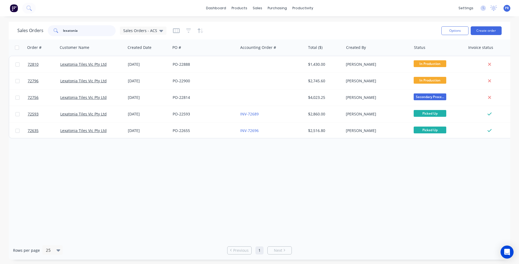
type input "lexatonia"
click at [276, 171] on div "Order # Customer Name Created Date PO # Accounting Order # Total ($) Created By…" at bounding box center [259, 139] width 501 height 201
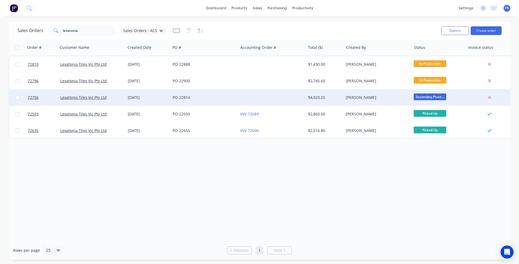
click at [193, 99] on div "PO-22814" at bounding box center [202, 97] width 60 height 5
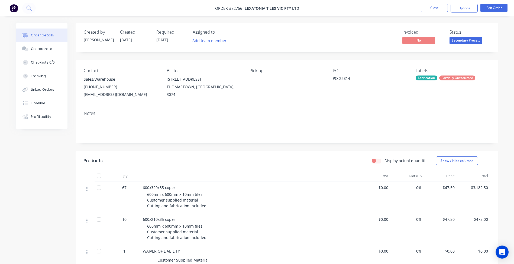
click at [366, 25] on div "Created by [PERSON_NAME] Created [DATE] Required [DATE] Assigned to Add team me…" at bounding box center [287, 37] width 423 height 29
click at [435, 13] on nav "Order #72756 - Lexatonia Tiles Vic Pty Ltd Close Options Edit Order" at bounding box center [257, 8] width 514 height 16
click at [434, 8] on button "Close" at bounding box center [434, 8] width 27 height 8
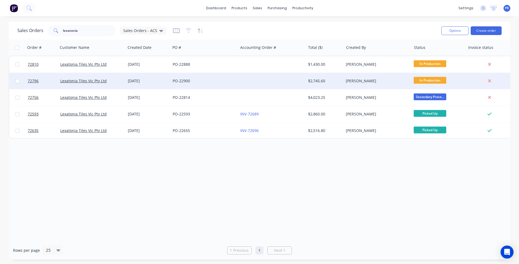
click at [193, 79] on div "PO-22900" at bounding box center [202, 80] width 60 height 5
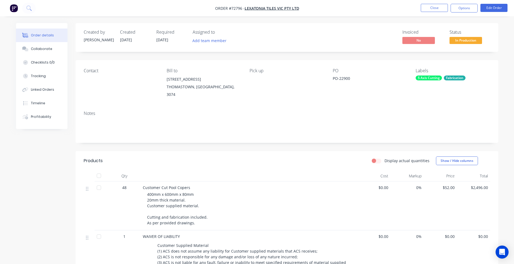
click at [168, 37] on div "Required [DATE]" at bounding box center [171, 38] width 30 height 16
click at [167, 40] on span "[DATE]" at bounding box center [162, 39] width 12 height 5
click at [435, 7] on button "Close" at bounding box center [434, 8] width 27 height 8
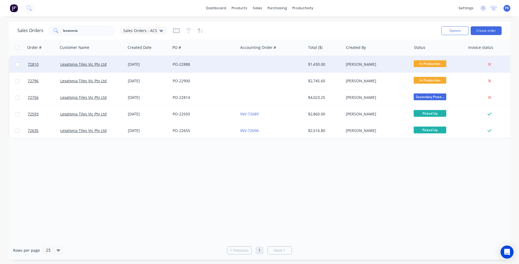
click at [210, 65] on div "PO-22888" at bounding box center [202, 64] width 60 height 5
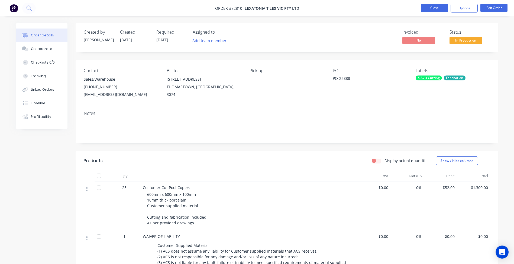
click at [438, 6] on button "Close" at bounding box center [434, 8] width 27 height 8
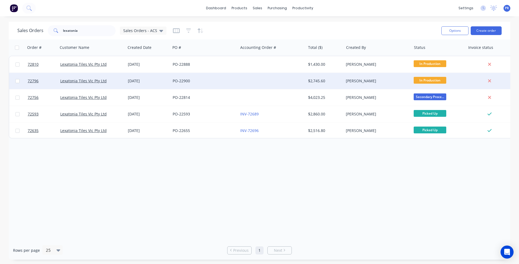
click at [183, 80] on div "PO-22900" at bounding box center [202, 80] width 60 height 5
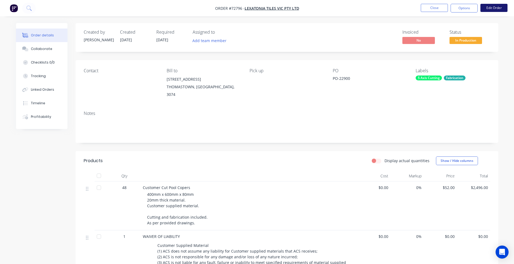
click at [500, 11] on button "Edit Order" at bounding box center [494, 8] width 27 height 8
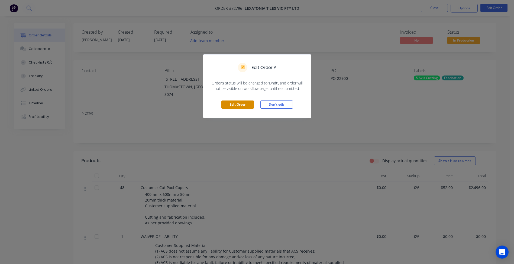
click at [245, 103] on button "Edit Order" at bounding box center [238, 104] width 33 height 8
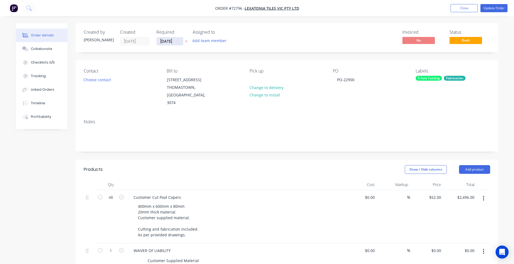
click at [167, 40] on input "[DATE]" at bounding box center [170, 41] width 27 height 8
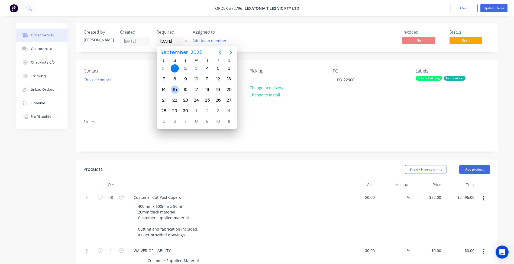
click at [175, 88] on div "15" at bounding box center [175, 89] width 8 height 8
type input "[DATE]"
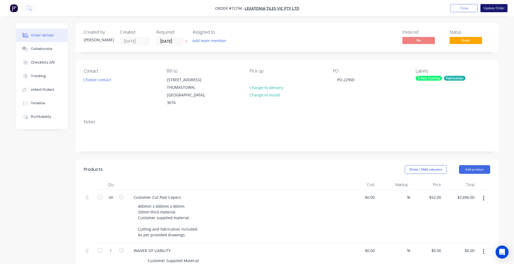
click at [487, 11] on button "Update Order" at bounding box center [494, 8] width 27 height 8
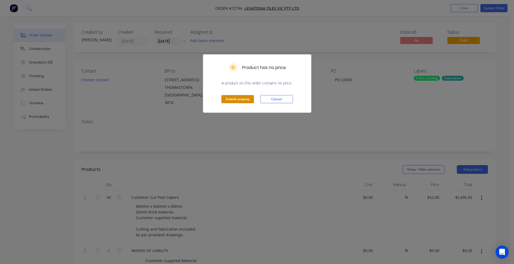
click at [236, 100] on button "Submit anyway" at bounding box center [238, 99] width 33 height 8
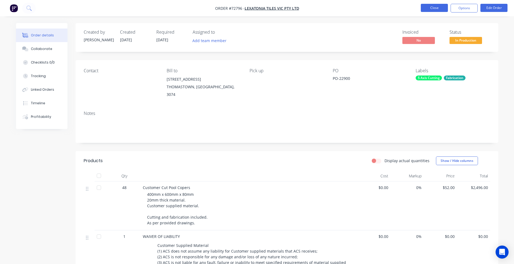
click at [430, 8] on button "Close" at bounding box center [434, 8] width 27 height 8
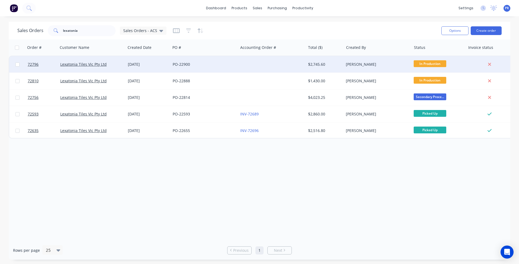
click at [176, 64] on div "PO-22900" at bounding box center [202, 64] width 60 height 5
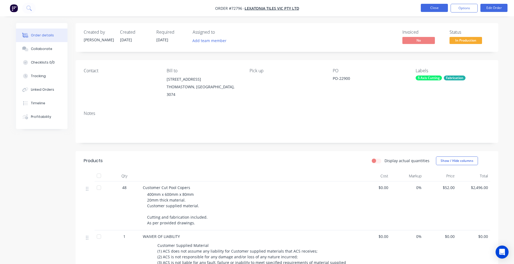
click at [431, 5] on button "Close" at bounding box center [434, 8] width 27 height 8
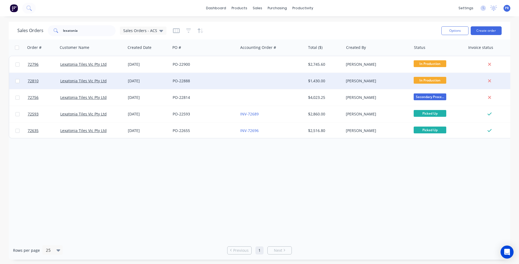
click at [147, 75] on div "[DATE]" at bounding box center [148, 81] width 45 height 16
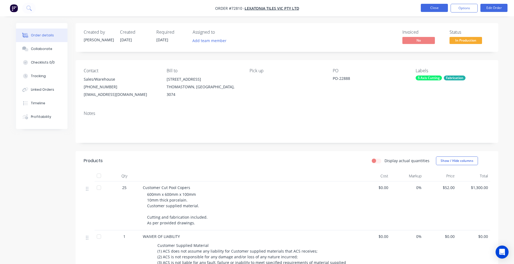
click at [433, 8] on button "Close" at bounding box center [434, 8] width 27 height 8
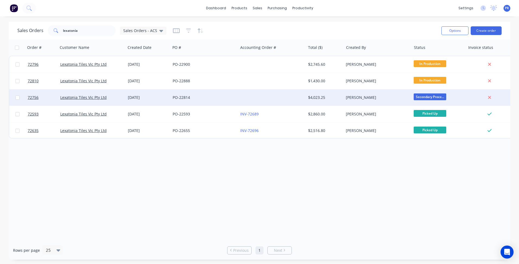
click at [142, 98] on div "[DATE]" at bounding box center [148, 97] width 40 height 5
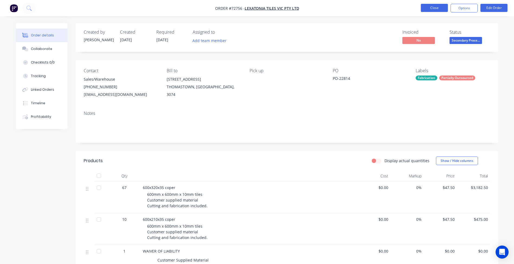
click at [437, 9] on button "Close" at bounding box center [434, 8] width 27 height 8
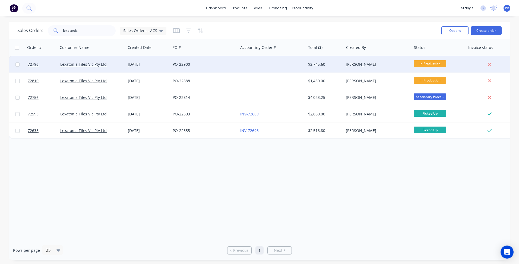
click at [139, 67] on div "[DATE]" at bounding box center [148, 64] width 45 height 16
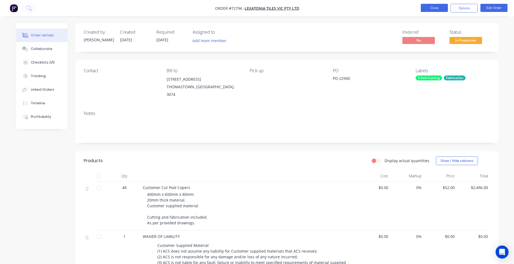
click at [427, 9] on button "Close" at bounding box center [434, 8] width 27 height 8
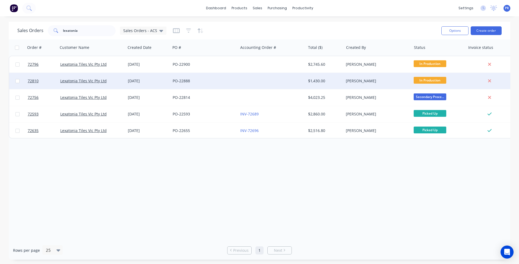
click at [143, 79] on div "[DATE]" at bounding box center [148, 80] width 40 height 5
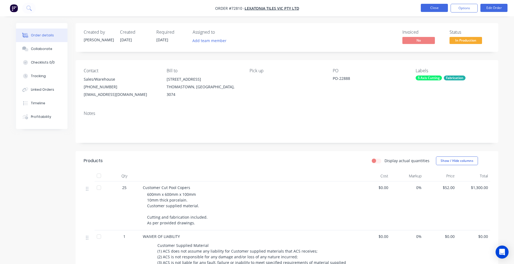
click at [439, 11] on button "Close" at bounding box center [434, 8] width 27 height 8
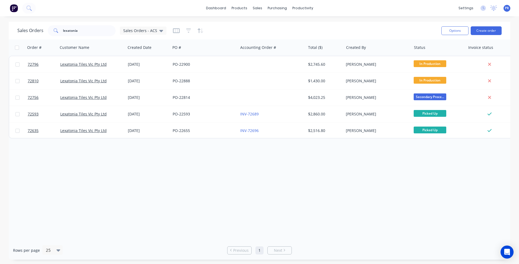
click at [132, 196] on div "Order # Customer Name Created Date PO # Accounting Order # Total ($) Created By…" at bounding box center [259, 139] width 501 height 201
drag, startPoint x: 82, startPoint y: 31, endPoint x: 36, endPoint y: 28, distance: 45.9
click at [36, 28] on div "Sales Orders lexatonia Sales Orders - ACS" at bounding box center [91, 30] width 149 height 11
type input "14739"
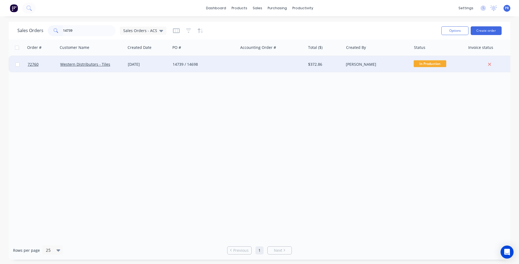
click at [88, 59] on div "Western Distributors - Tiles" at bounding box center [92, 64] width 68 height 16
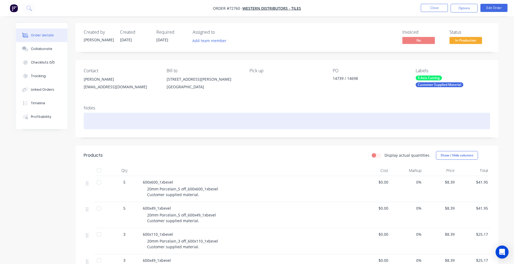
scroll to position [27, 0]
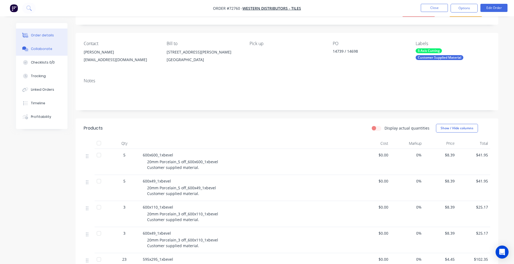
click at [45, 45] on button "Collaborate" at bounding box center [42, 49] width 52 height 14
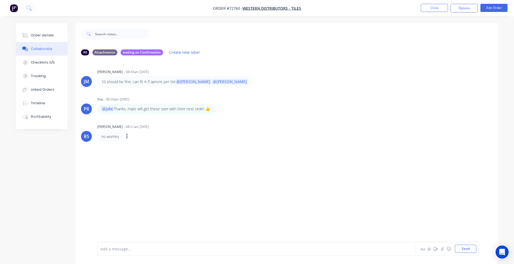
click at [139, 194] on div "[PERSON_NAME] [PERSON_NAME] - 08:43am [DATE] 10 should be fine, can fit 4-5 apr…" at bounding box center [287, 151] width 423 height 182
click at [38, 36] on div "Order details" at bounding box center [42, 35] width 23 height 5
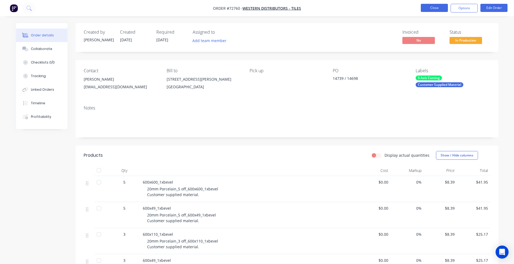
click at [442, 8] on button "Close" at bounding box center [434, 8] width 27 height 8
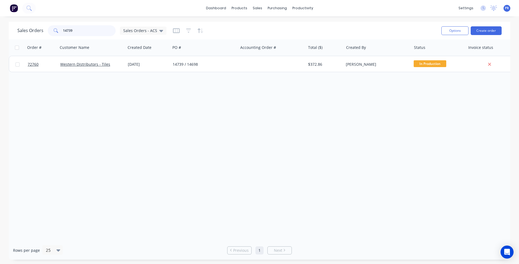
drag, startPoint x: 78, startPoint y: 28, endPoint x: 16, endPoint y: 42, distance: 63.2
click at [42, 26] on div "Sales Orders 14739 Sales Orders - ACS" at bounding box center [91, 30] width 149 height 11
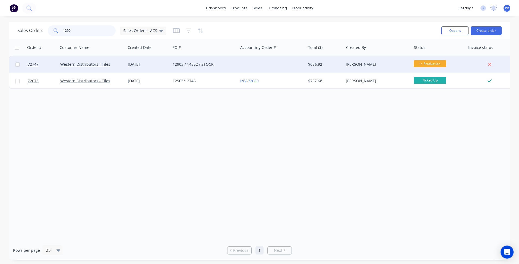
type input "1290"
click at [193, 65] on div "12903 / 14552 / STOCK" at bounding box center [202, 64] width 60 height 5
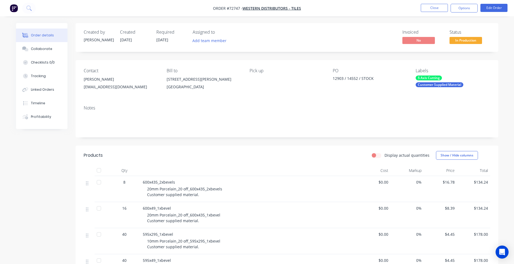
scroll to position [27, 0]
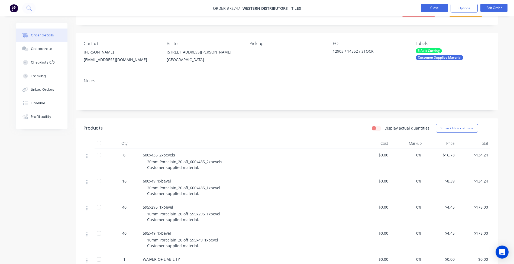
click at [434, 7] on button "Close" at bounding box center [434, 8] width 27 height 8
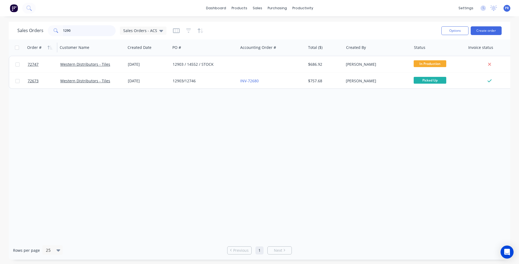
drag, startPoint x: 85, startPoint y: 33, endPoint x: 31, endPoint y: 45, distance: 55.0
click at [34, 33] on div "Sales Orders 1290 Sales Orders - ACS" at bounding box center [91, 30] width 149 height 11
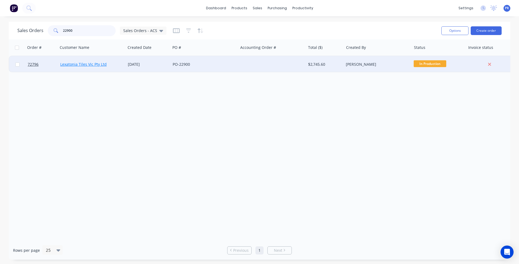
type input "22900"
click at [101, 65] on link "Lexatonia Tiles Vic Pty Ltd" at bounding box center [83, 64] width 46 height 5
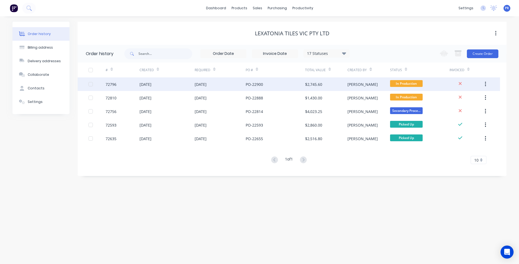
click at [263, 86] on div "PO-22900" at bounding box center [274, 84] width 59 height 14
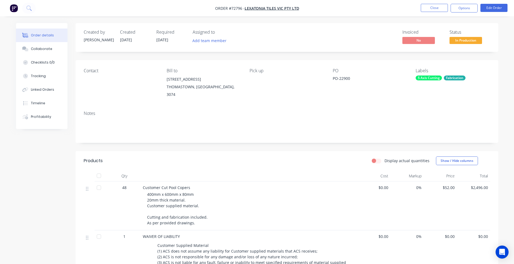
scroll to position [81, 0]
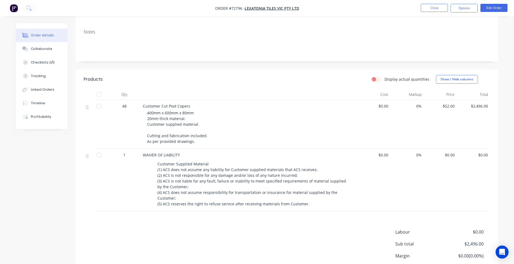
click at [171, 110] on span "400mm x 600mm x 80mm 20mm thick material. Customer supplied material. Cutting a…" at bounding box center [177, 127] width 60 height 34
click at [189, 110] on span "400mm x 600mm x 80mm 20mm thick material. Customer supplied material. Cutting a…" at bounding box center [177, 127] width 60 height 34
drag, startPoint x: 187, startPoint y: 111, endPoint x: 155, endPoint y: 105, distance: 32.8
click at [155, 110] on div "400mm x 600mm x 80mm 20mm thick material. Customer supplied material. Cutting a…" at bounding box center [251, 127] width 208 height 34
click at [138, 111] on div "48" at bounding box center [124, 124] width 33 height 49
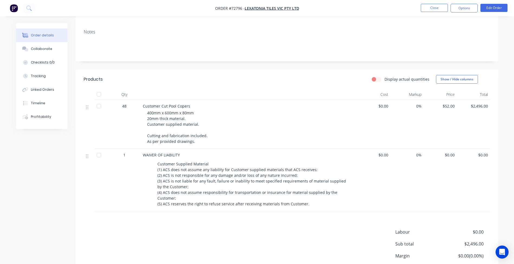
click at [153, 113] on span "400mm x 600mm x 80mm 20mm thick material. Customer supplied material. Cutting a…" at bounding box center [177, 127] width 60 height 34
click at [500, 9] on button "Edit Order" at bounding box center [494, 8] width 27 height 8
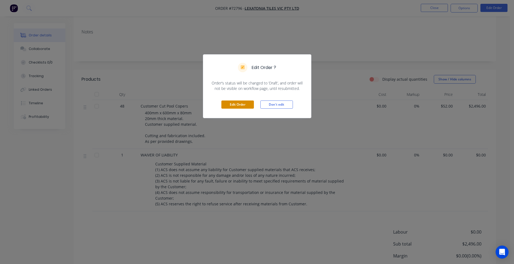
click at [232, 104] on button "Edit Order" at bounding box center [238, 104] width 33 height 8
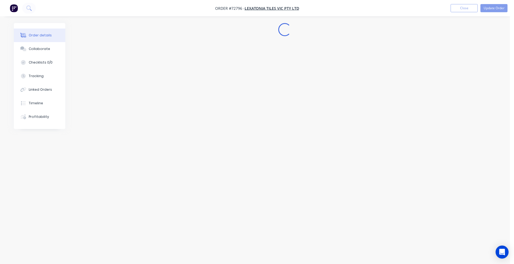
scroll to position [0, 0]
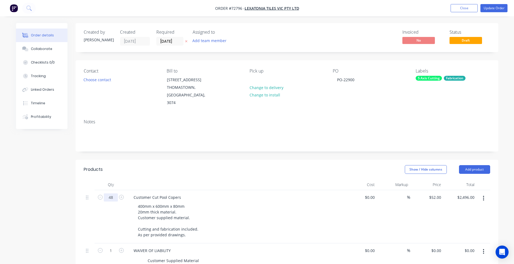
click at [109, 193] on input "48" at bounding box center [111, 197] width 14 height 8
type input "54"
type input "$2,808.00"
click at [104, 77] on button "Choose contact" at bounding box center [97, 79] width 33 height 7
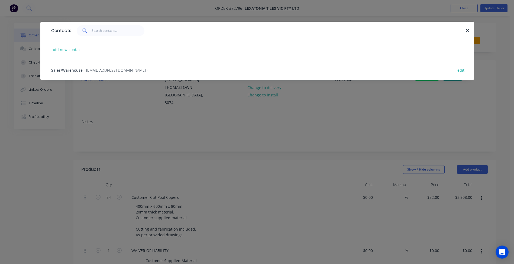
click at [91, 70] on span "- sales@lexatonia.com.au -" at bounding box center [116, 70] width 65 height 5
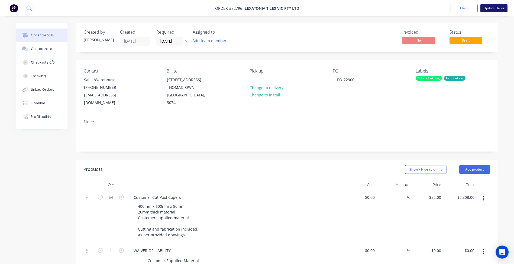
click at [501, 7] on button "Update Order" at bounding box center [494, 8] width 27 height 8
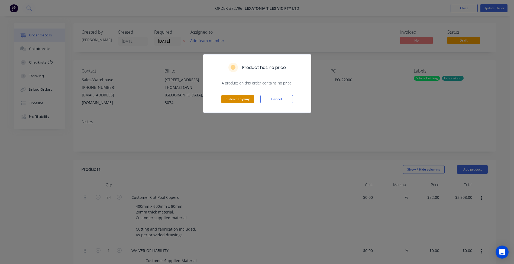
click at [234, 99] on button "Submit anyway" at bounding box center [238, 99] width 33 height 8
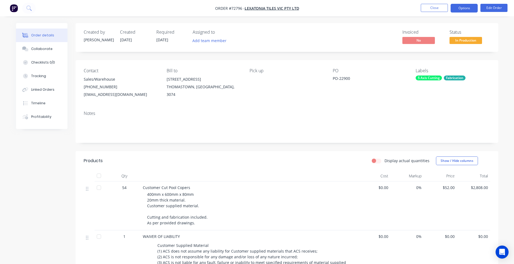
click at [472, 6] on button "Options" at bounding box center [464, 8] width 27 height 9
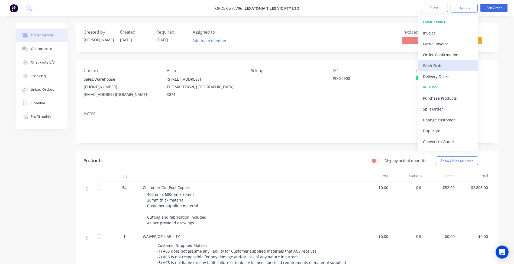
click at [437, 66] on div "Work Order" at bounding box center [448, 66] width 50 height 8
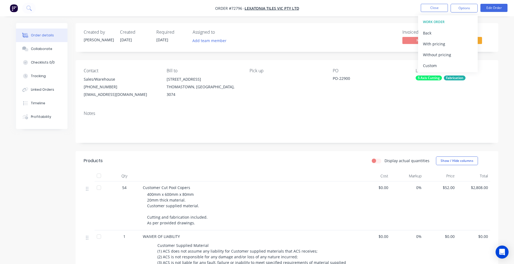
scroll to position [27, 0]
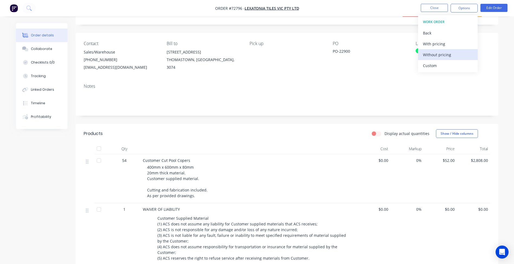
click at [434, 55] on div "Without pricing" at bounding box center [448, 55] width 50 height 8
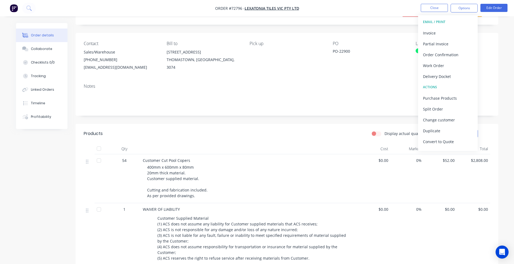
click at [241, 126] on header "Products Display actual quantities Show / Hide columns" at bounding box center [287, 134] width 423 height 20
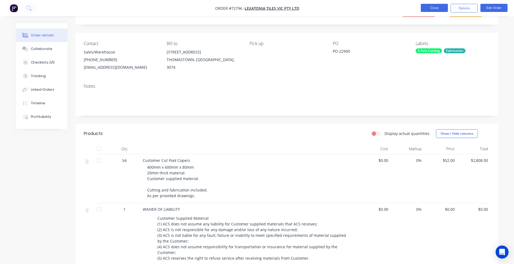
click at [434, 9] on button "Close" at bounding box center [434, 8] width 27 height 8
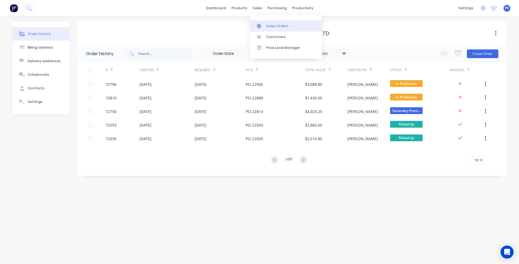
click at [267, 23] on link "Sales Orders" at bounding box center [286, 25] width 72 height 11
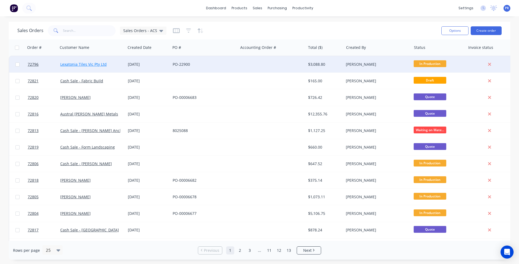
click at [75, 65] on link "Lexatonia Tiles Vic Pty Ltd" at bounding box center [83, 64] width 46 height 5
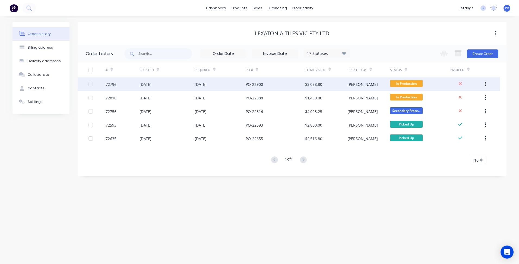
click at [364, 81] on div "[PERSON_NAME]" at bounding box center [368, 84] width 42 height 14
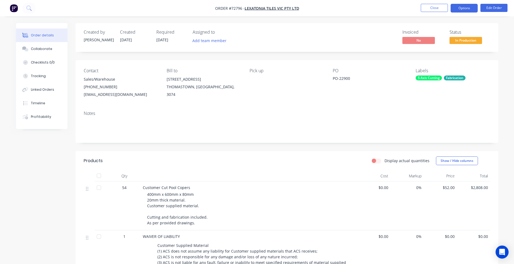
click at [467, 9] on button "Options" at bounding box center [464, 8] width 27 height 9
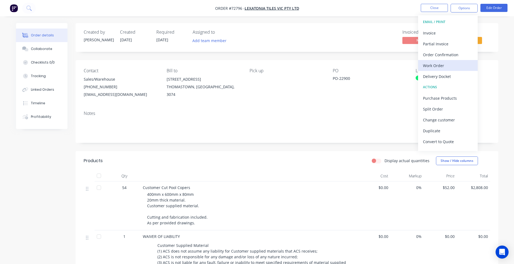
click at [444, 68] on div "Work Order" at bounding box center [448, 66] width 50 height 8
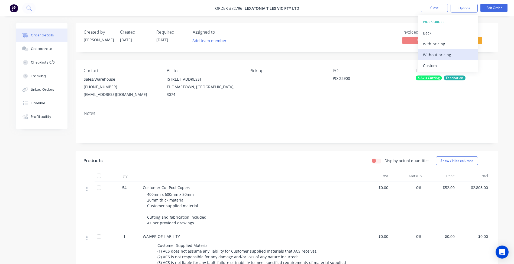
click at [431, 52] on div "Without pricing" at bounding box center [448, 55] width 50 height 8
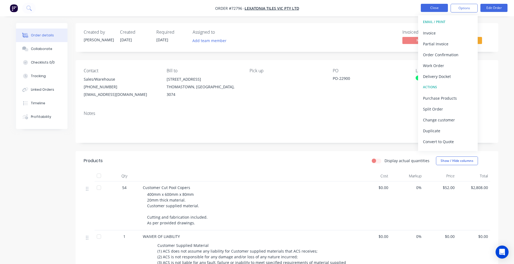
click at [431, 10] on button "Close" at bounding box center [434, 8] width 27 height 8
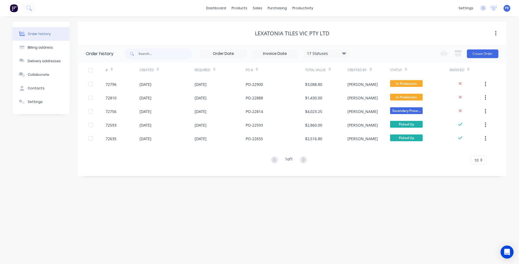
click at [404, 9] on div "dashboard products sales purchasing productivity dashboard products Product Cat…" at bounding box center [259, 8] width 519 height 16
